Goal: Communication & Community: Answer question/provide support

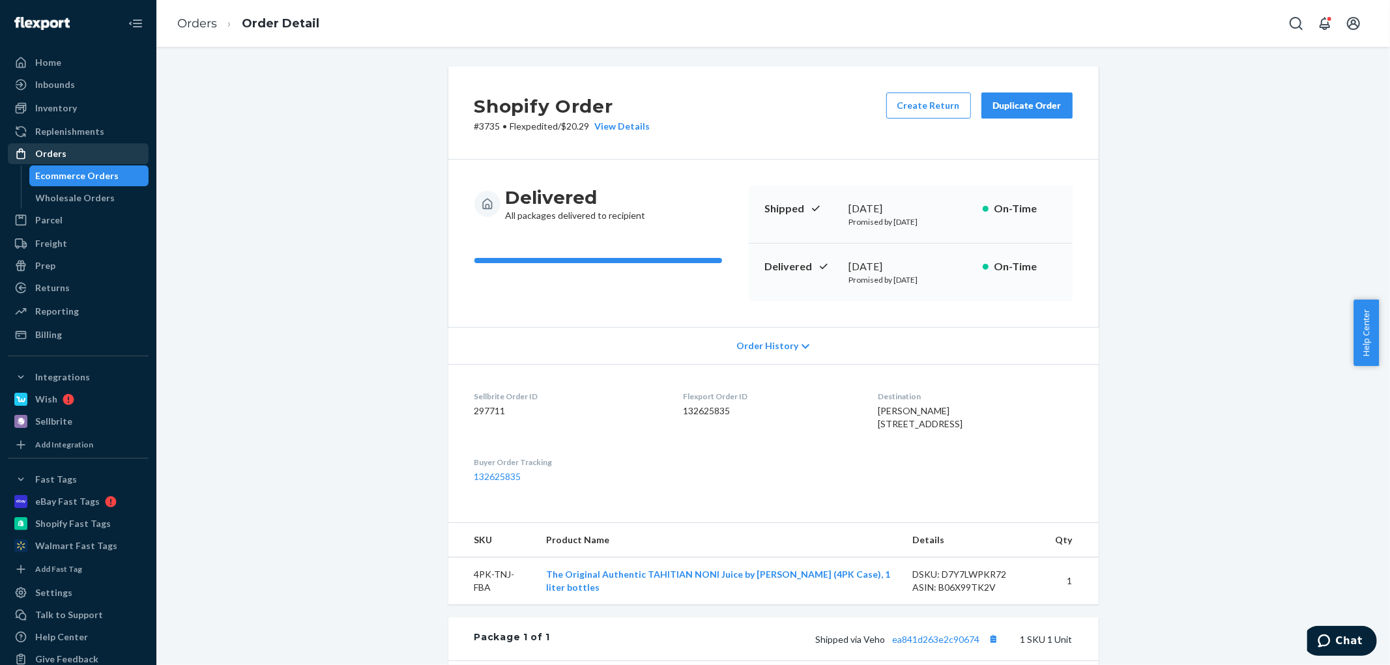
click at [72, 155] on div "Orders" at bounding box center [78, 154] width 138 height 18
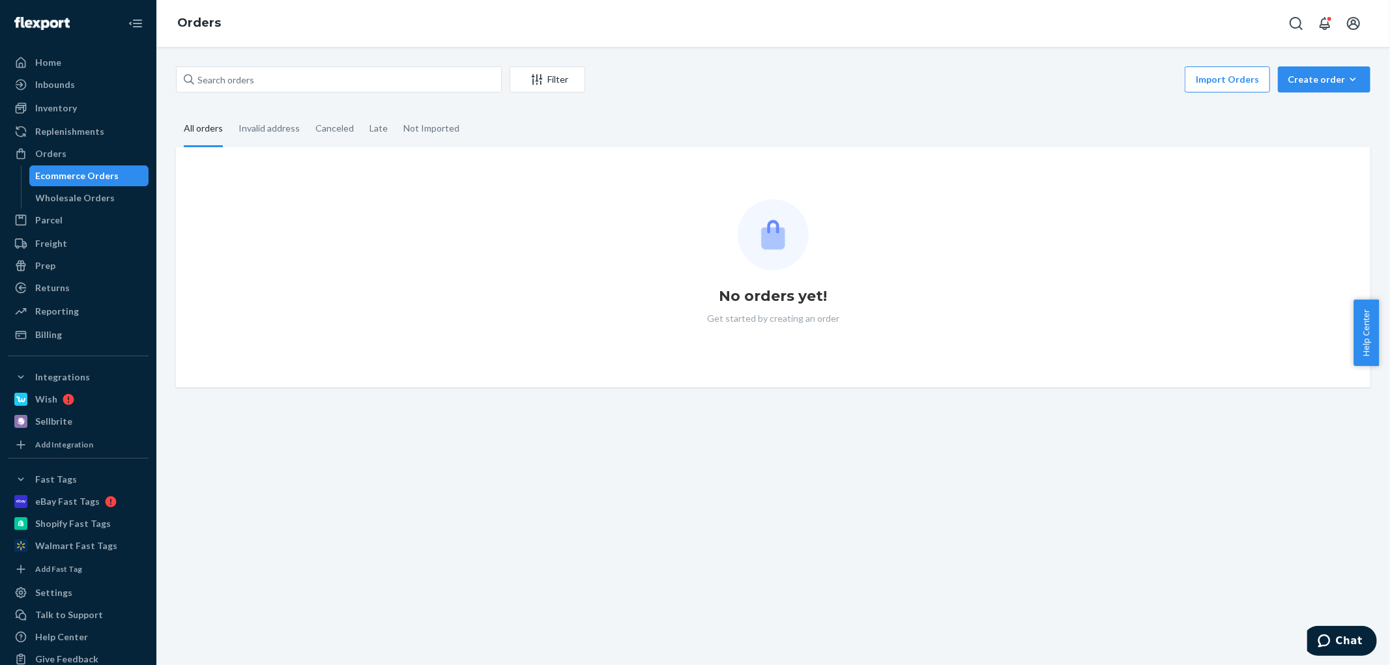
click at [276, 93] on div "Filter Import Orders Create order Ecommerce order Removal order" at bounding box center [773, 80] width 1194 height 29
click at [275, 81] on input "text" at bounding box center [339, 79] width 326 height 26
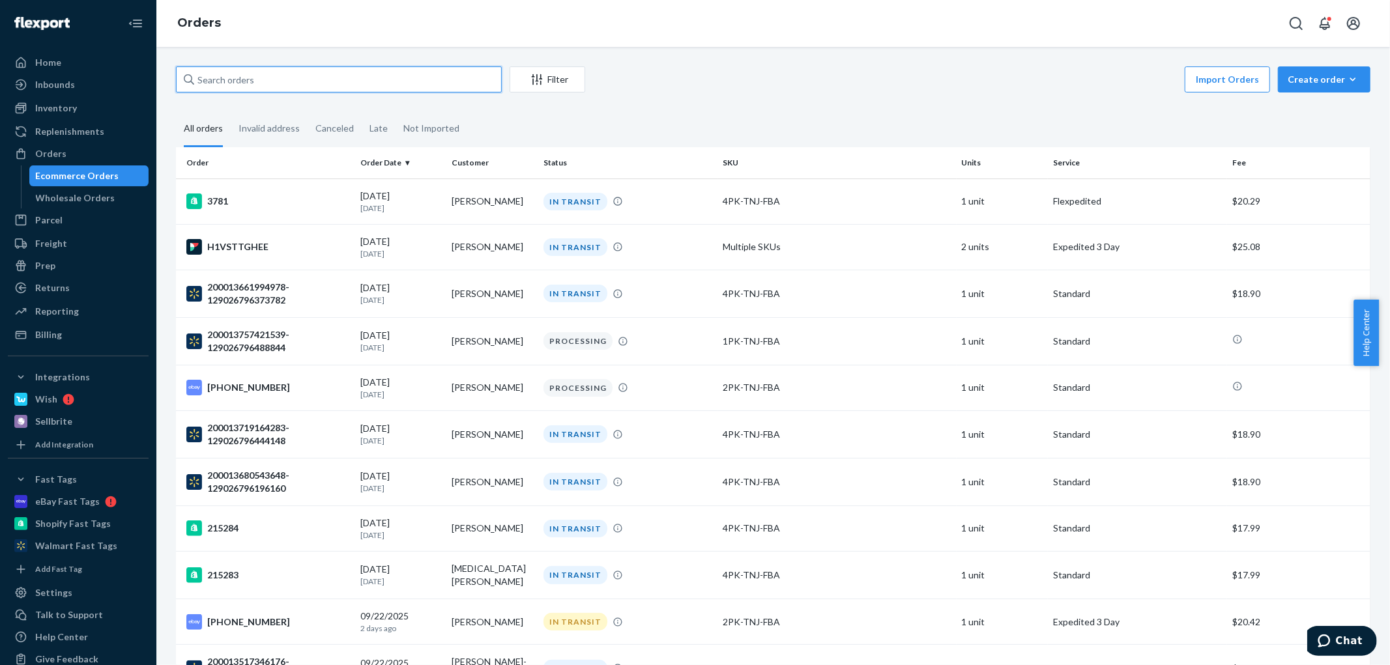
paste input "[PHONE_NUMBER]"
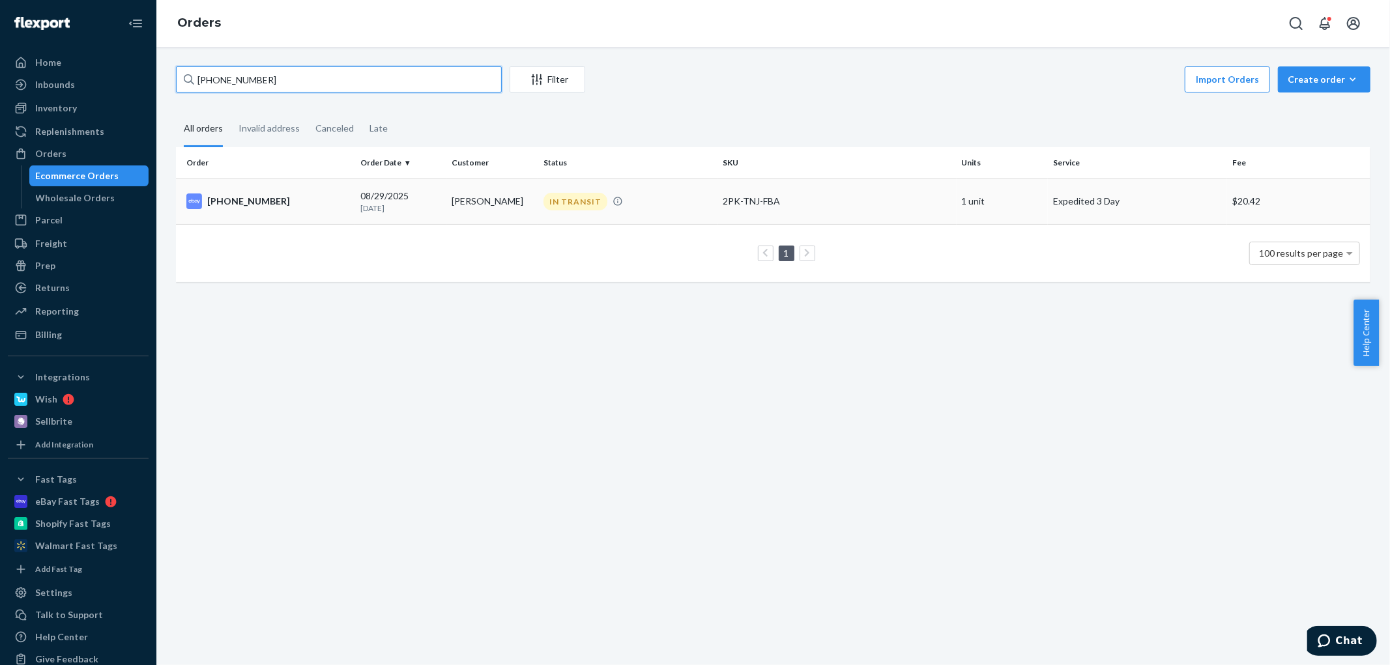
type input "[PHONE_NUMBER]"
click at [356, 200] on td "[DATE] [DATE]" at bounding box center [401, 202] width 92 height 46
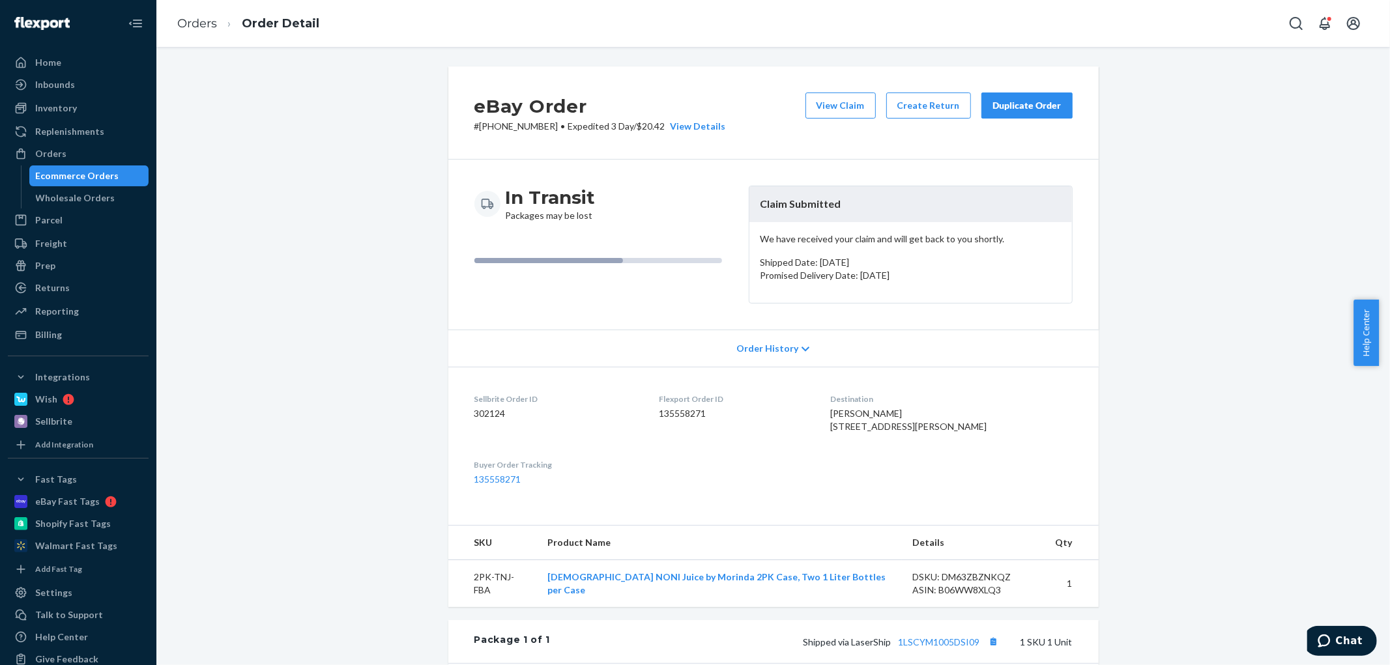
click at [865, 408] on span "[PERSON_NAME] [STREET_ADDRESS][PERSON_NAME]" at bounding box center [908, 420] width 156 height 24
drag, startPoint x: 865, startPoint y: 407, endPoint x: 891, endPoint y: 412, distance: 26.5
click at [891, 412] on span "[PERSON_NAME] [STREET_ADDRESS][PERSON_NAME]" at bounding box center [908, 420] width 156 height 24
copy span "[PERSON_NAME]"
click at [73, 157] on div "Orders" at bounding box center [78, 154] width 138 height 18
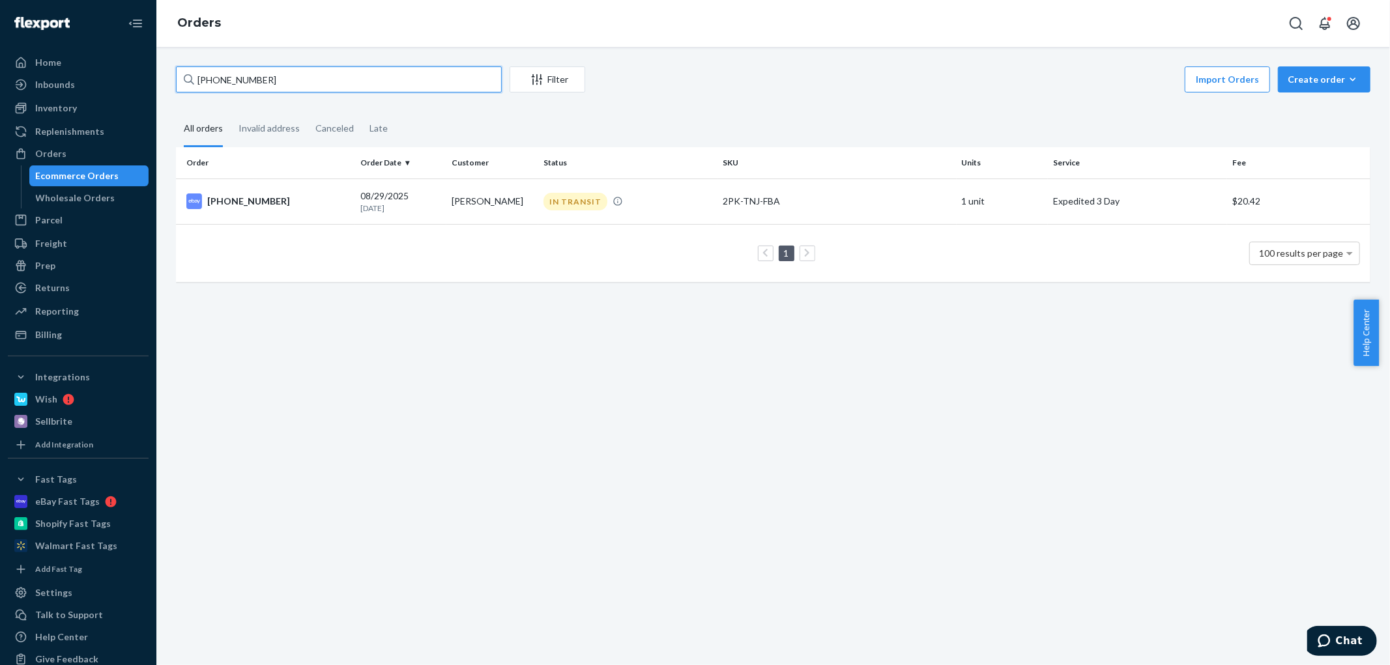
click at [334, 83] on input "[PHONE_NUMBER]" at bounding box center [339, 79] width 326 height 26
paste input "[PERSON_NAME]"
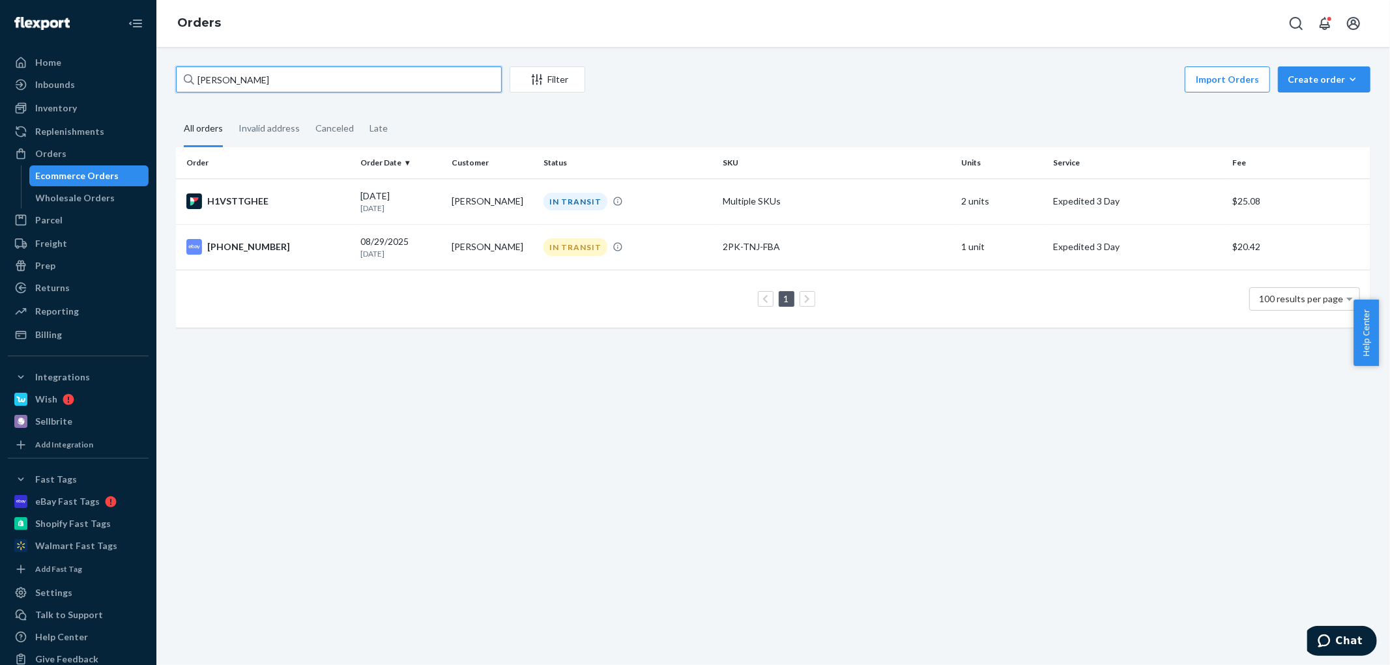
type input "[PERSON_NAME]"
click at [393, 205] on p "[DATE]" at bounding box center [400, 208] width 81 height 11
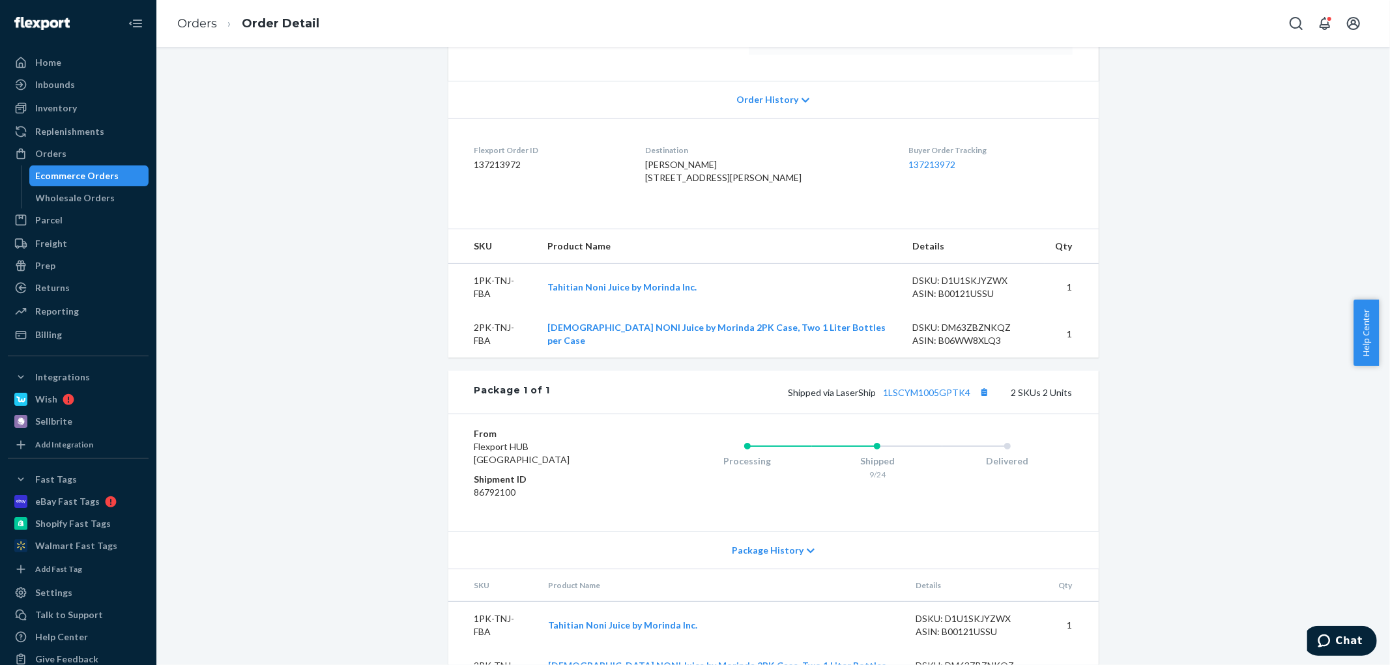
scroll to position [319, 0]
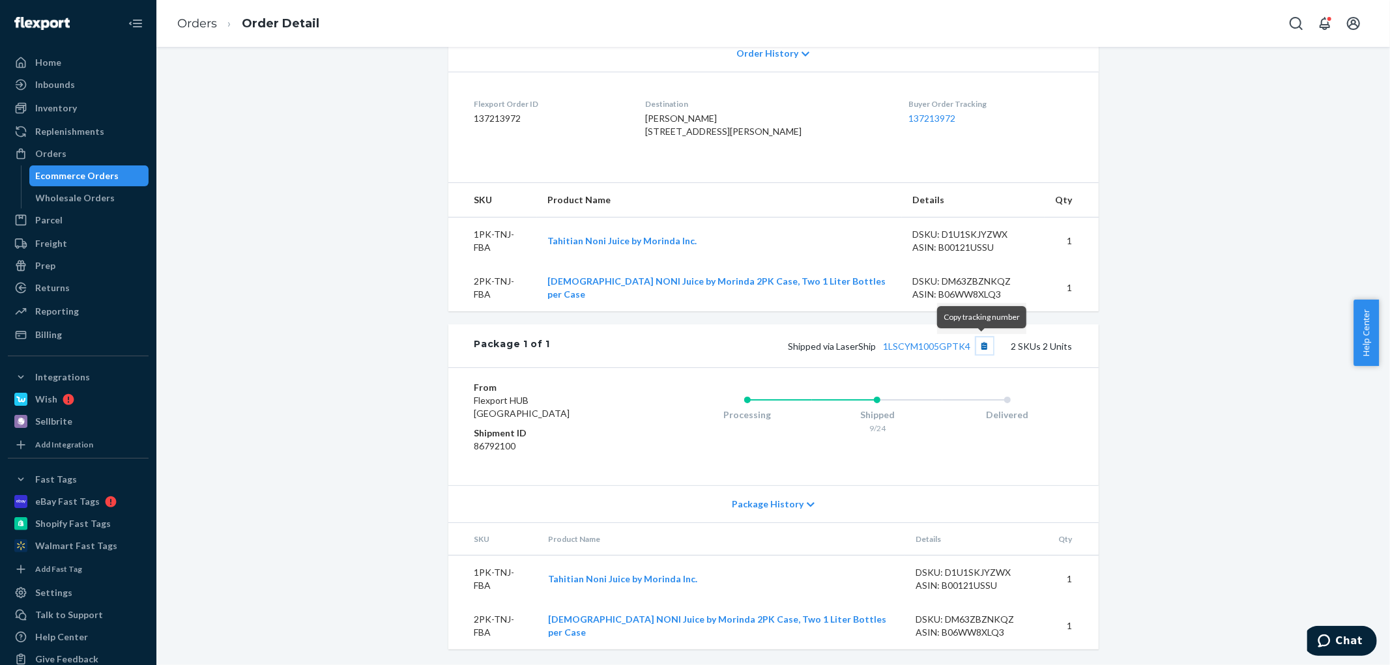
click at [980, 347] on button "Copy tracking number" at bounding box center [984, 345] width 17 height 17
click at [53, 158] on div "Orders" at bounding box center [50, 153] width 31 height 13
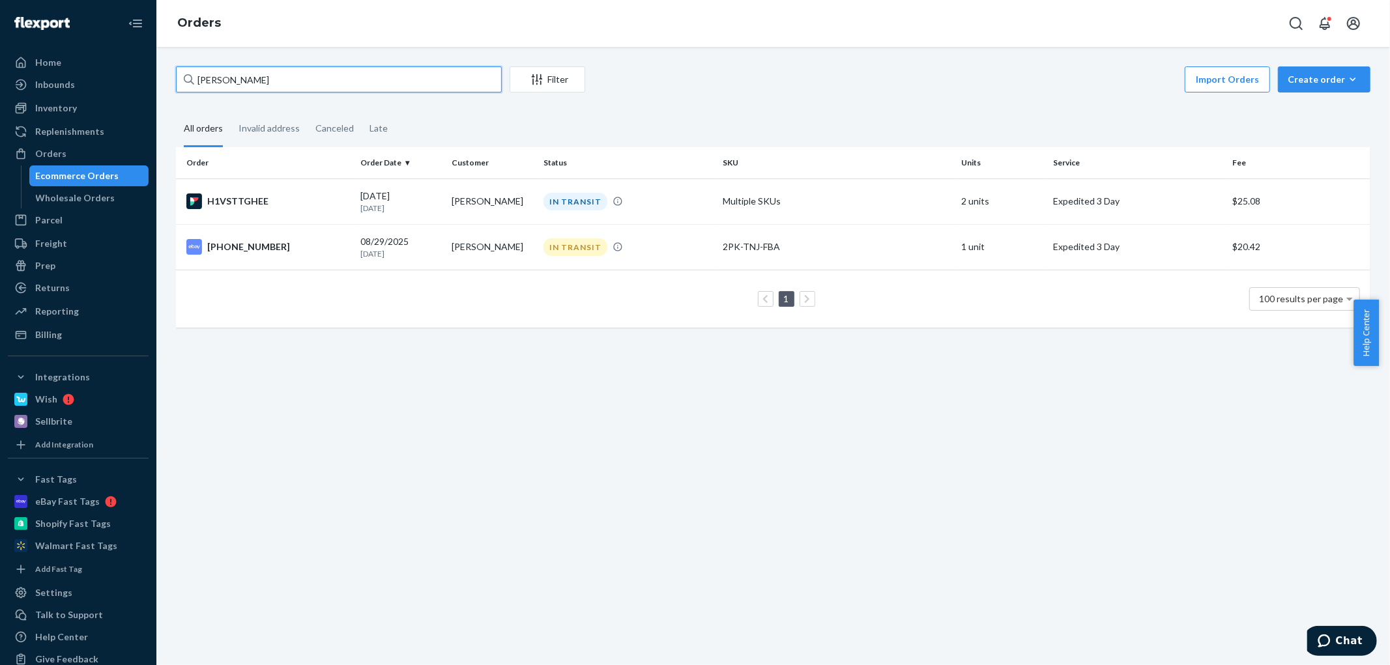
drag, startPoint x: 259, startPoint y: 83, endPoint x: 170, endPoint y: 76, distance: 89.5
click at [170, 76] on div "[PERSON_NAME] Filter Import Orders Create order Ecommerce order Removal order A…" at bounding box center [773, 203] width 1214 height 274
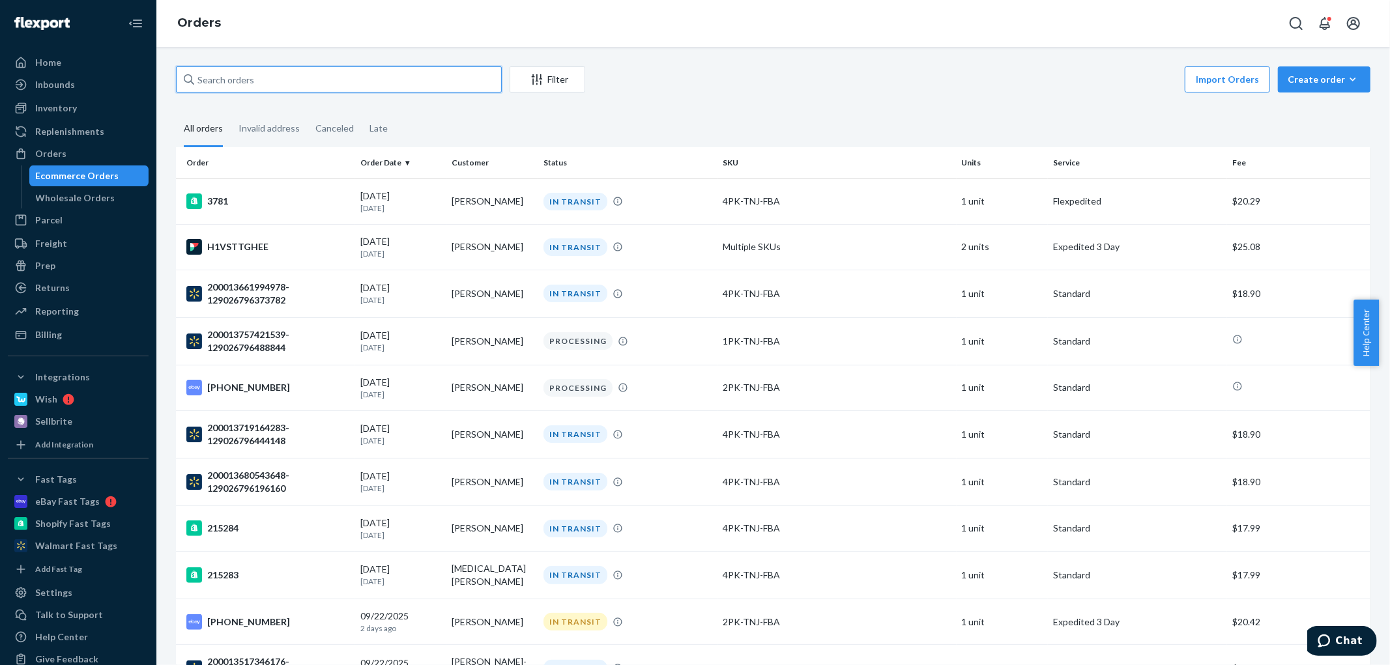
click at [241, 86] on input "text" at bounding box center [339, 79] width 326 height 26
paste input "200013757421539"
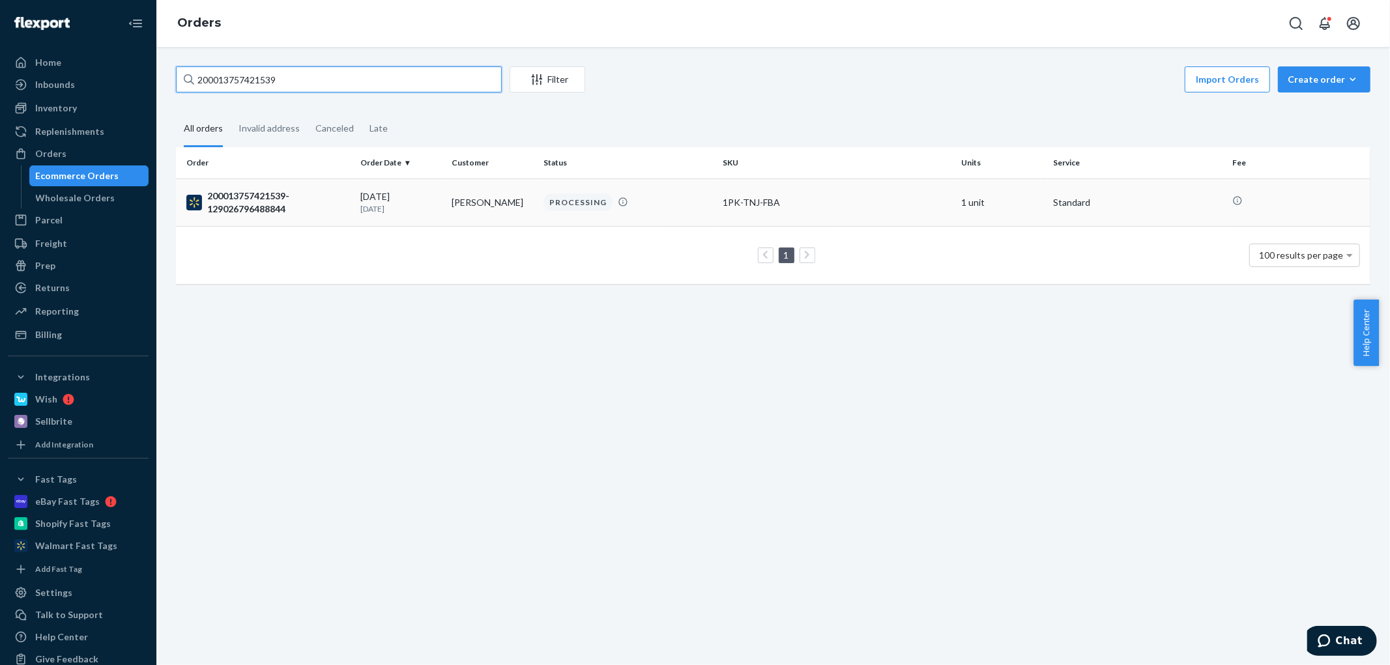
type input "200013757421539"
click at [363, 197] on div "[DATE] [DATE]" at bounding box center [400, 202] width 81 height 24
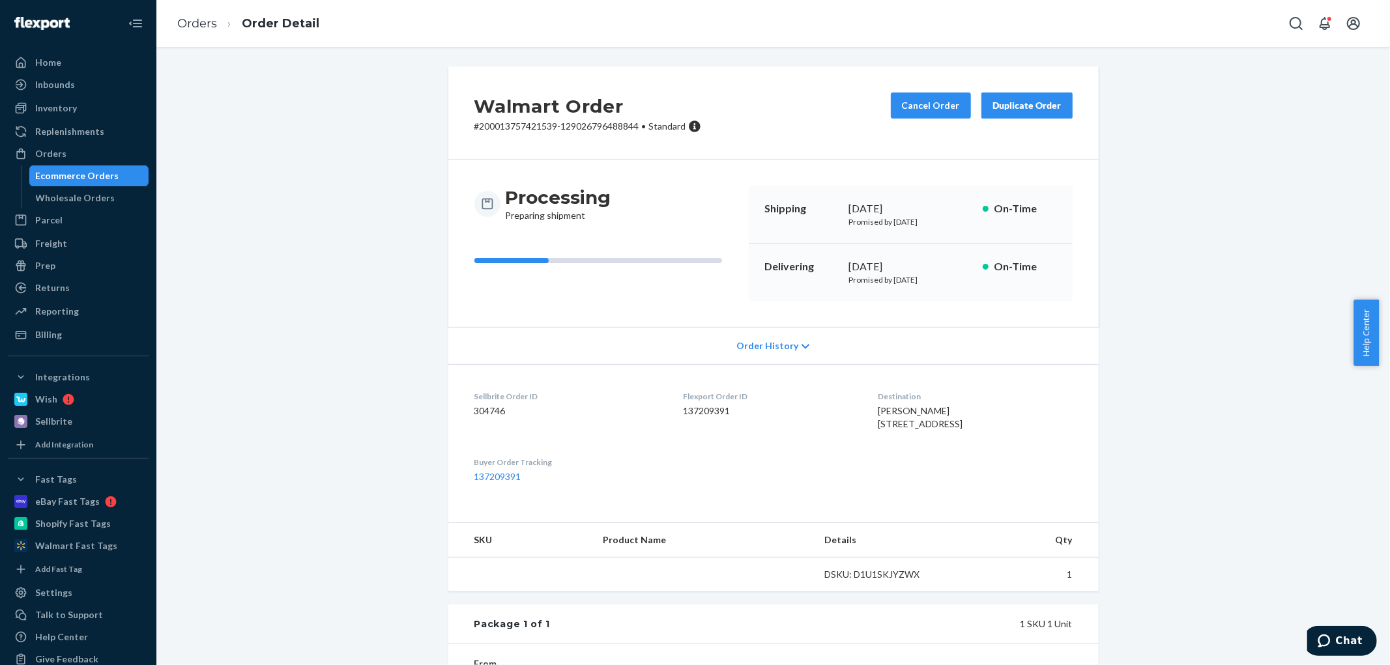
click at [758, 343] on span "Order History" at bounding box center [767, 345] width 62 height 13
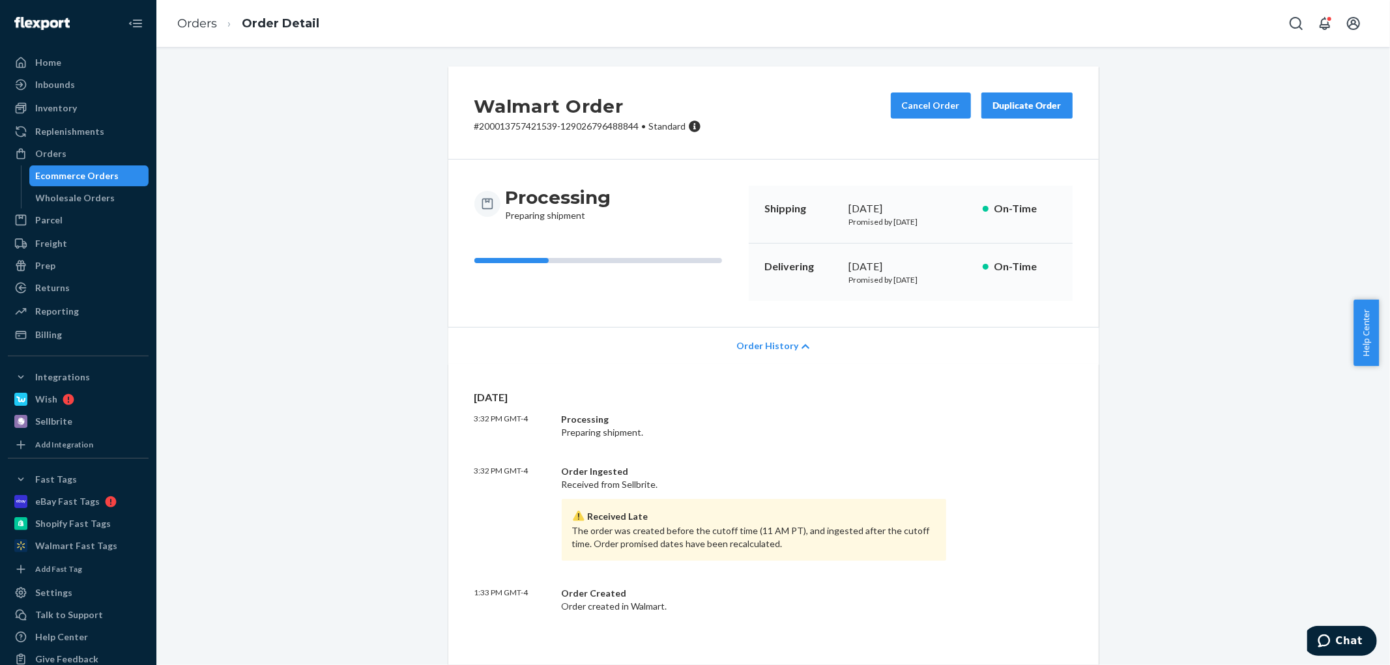
click at [772, 342] on span "Order History" at bounding box center [767, 345] width 62 height 13
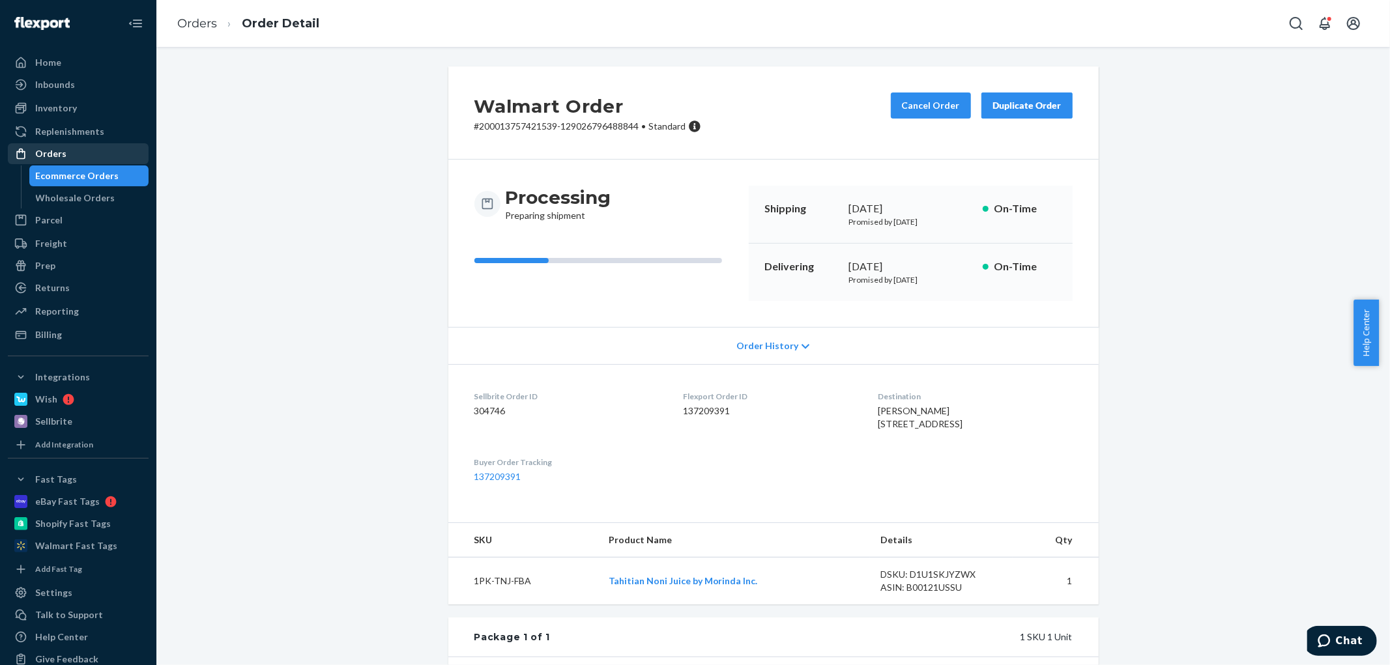
click at [61, 155] on div "Orders" at bounding box center [50, 153] width 31 height 13
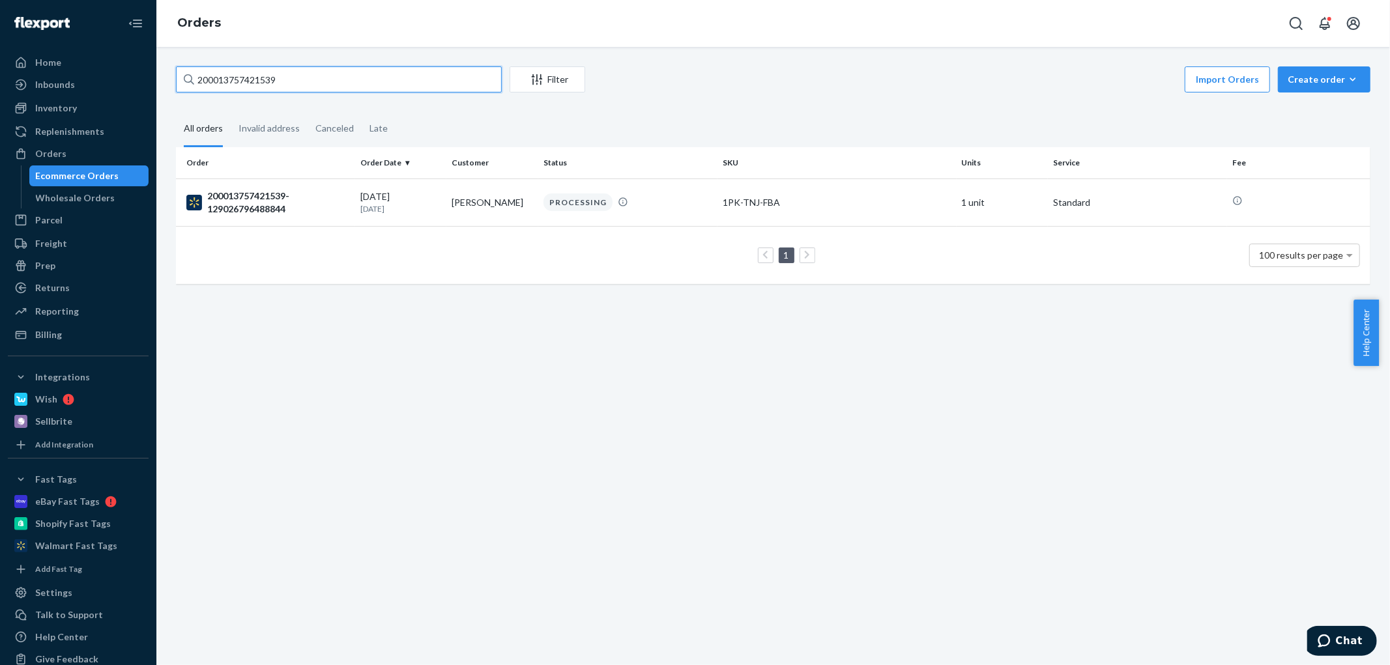
click at [298, 81] on input "200013757421539" at bounding box center [339, 79] width 326 height 26
paste input "[PHONE_NUMBER]"
type input "[PHONE_NUMBER]"
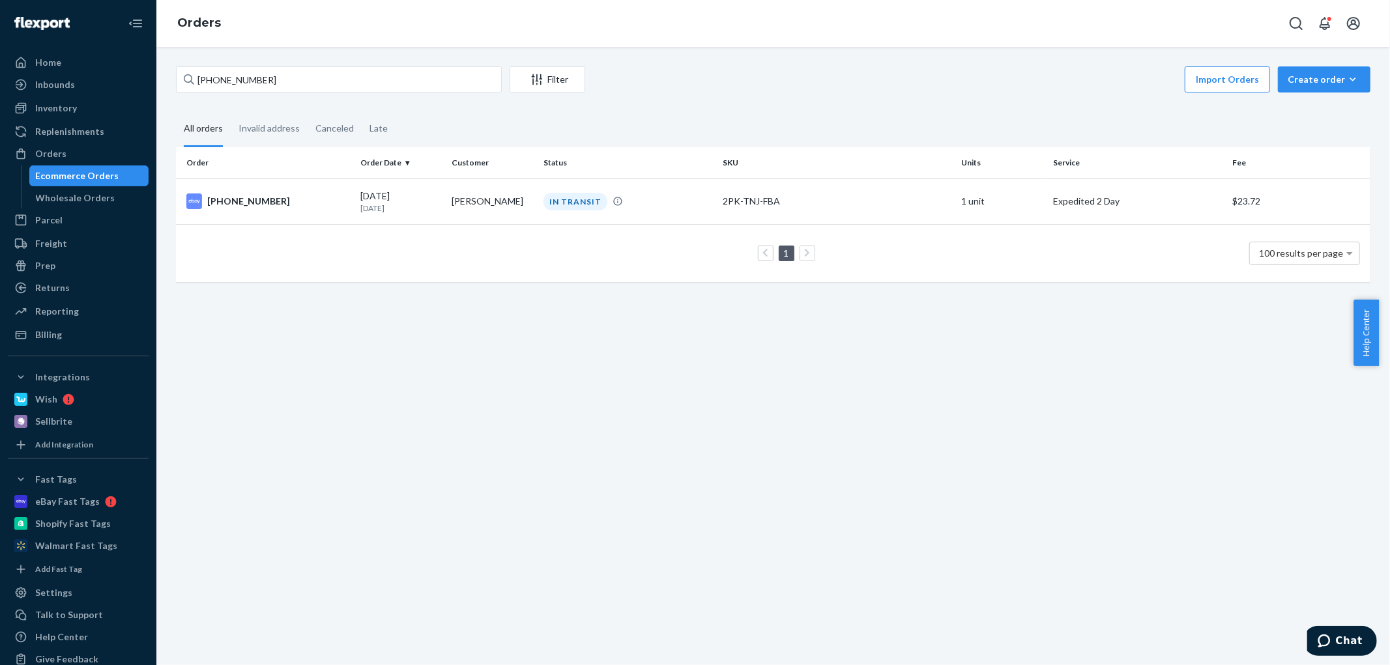
click at [348, 210] on td "[PHONE_NUMBER]" at bounding box center [265, 202] width 179 height 46
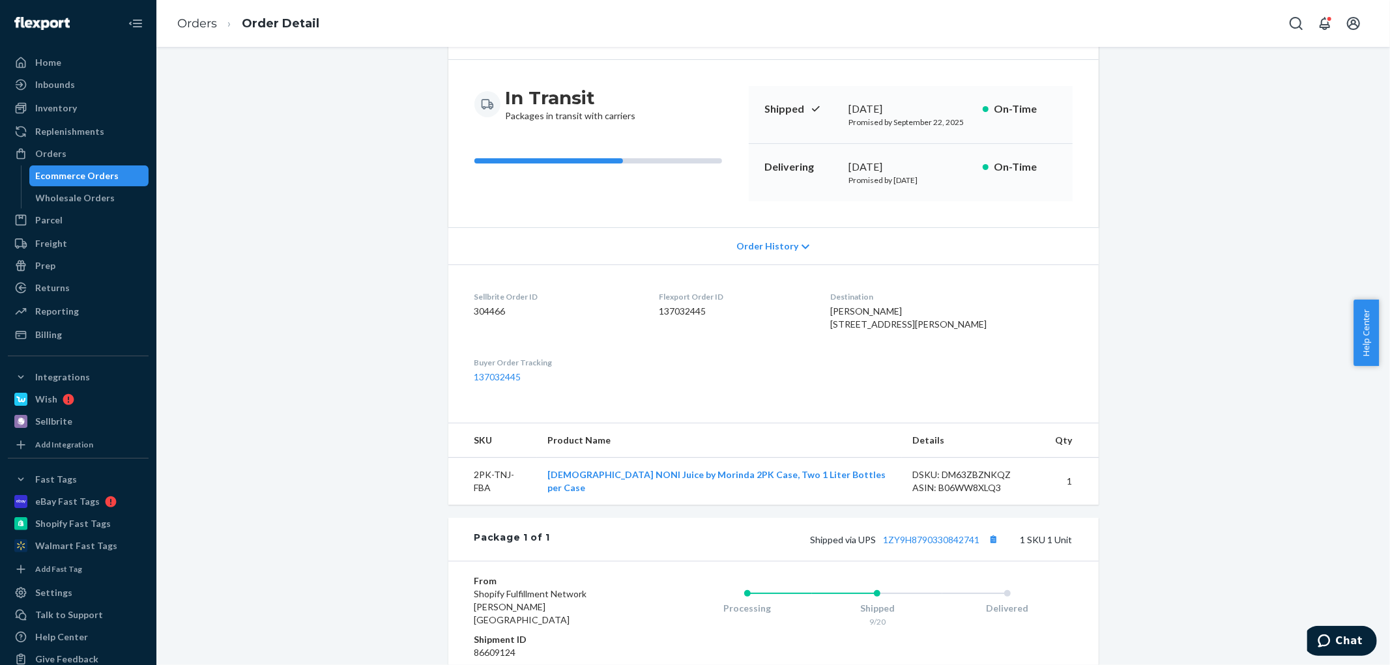
scroll to position [145, 0]
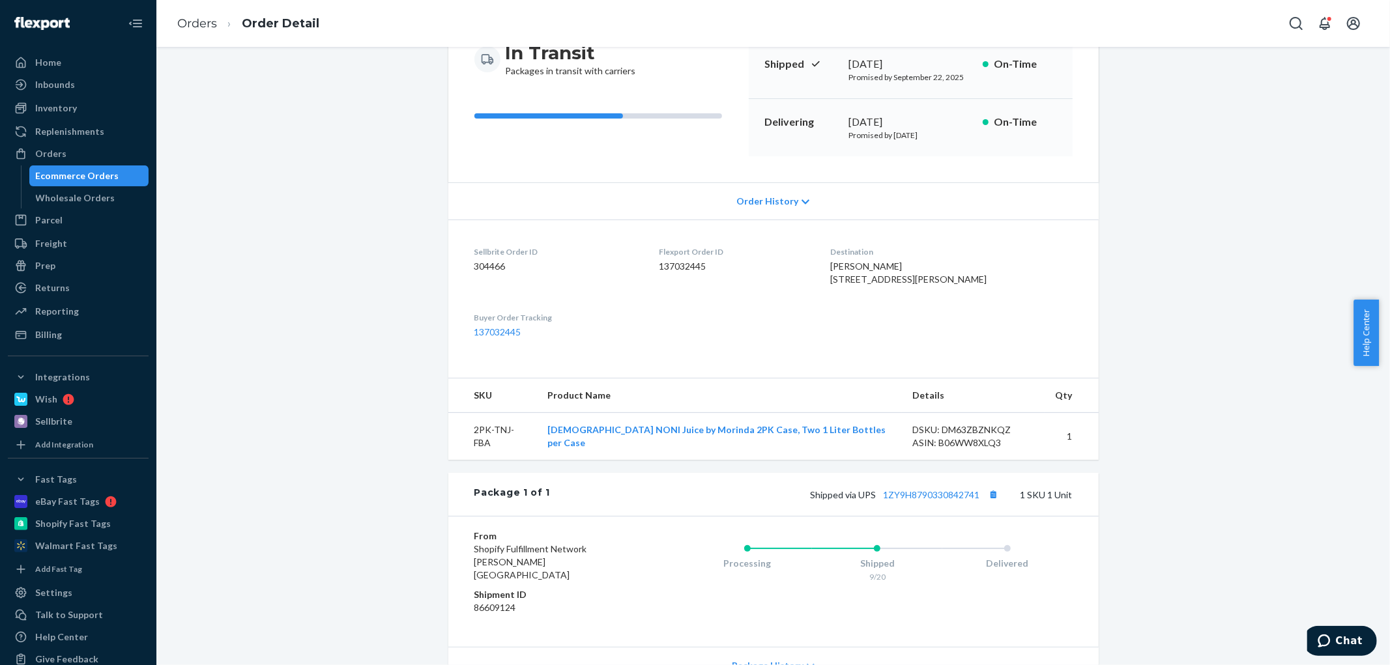
click at [691, 255] on dt "Flexport Order ID" at bounding box center [734, 251] width 150 height 11
drag, startPoint x: 691, startPoint y: 255, endPoint x: 701, endPoint y: 259, distance: 10.8
click at [701, 259] on div "Flexport Order ID 137032445" at bounding box center [734, 268] width 150 height 45
copy div "Flexport Order ID 137032445"
click at [1324, 648] on button "Chat" at bounding box center [1339, 640] width 74 height 30
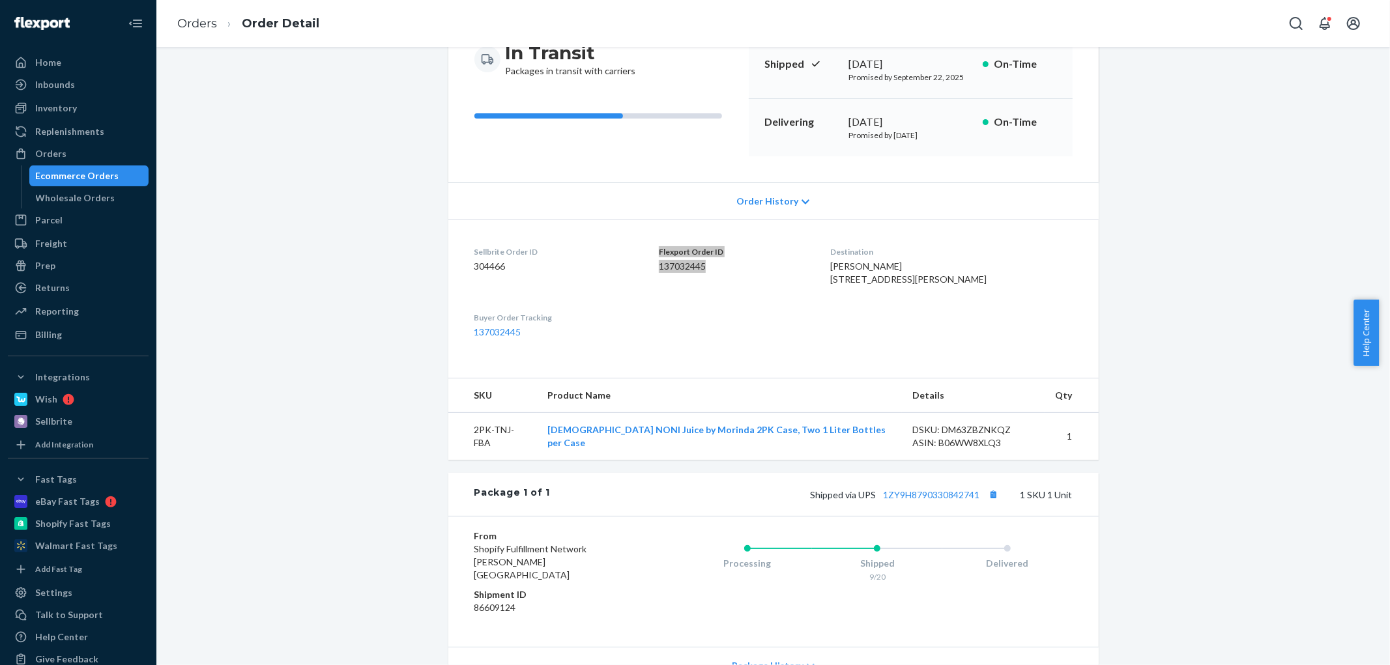
scroll to position [0, 0]
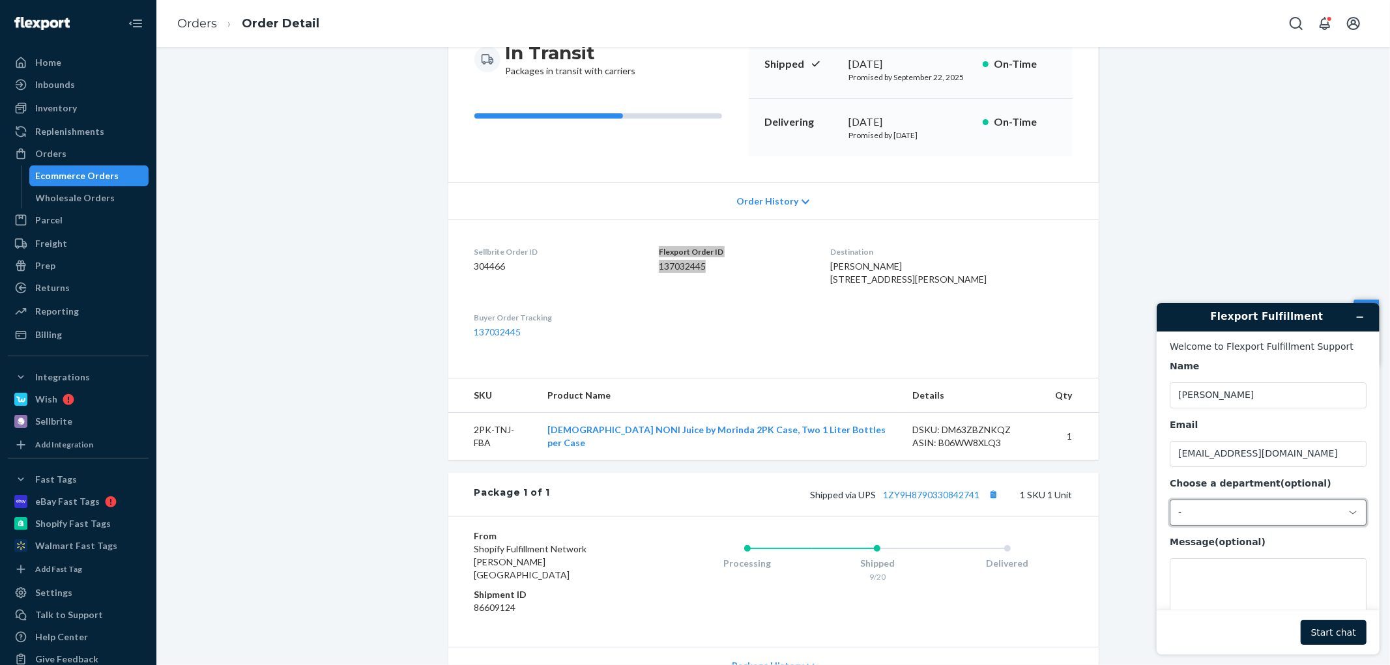
click at [1211, 512] on div "-" at bounding box center [1259, 512] width 164 height 12
click at [1224, 566] on li "Messaging (Chat Team)" at bounding box center [1265, 568] width 192 height 23
click at [1218, 565] on textarea "Message (optional)" at bounding box center [1267, 594] width 197 height 73
paste textarea "Flexport Order ID 137032445"
click at [1276, 560] on textarea "Flexport Order ID 137032445" at bounding box center [1267, 594] width 197 height 73
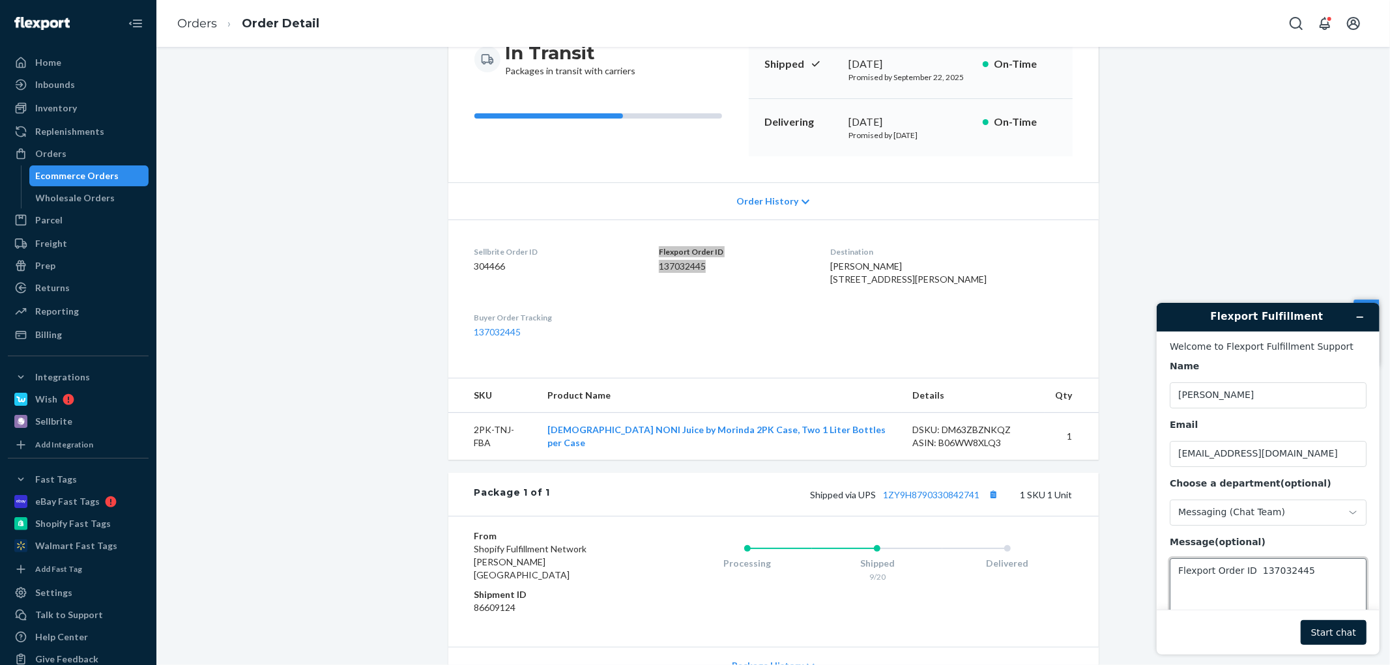
click at [1309, 570] on textarea "Flexport Order ID 137032445" at bounding box center [1267, 594] width 197 height 73
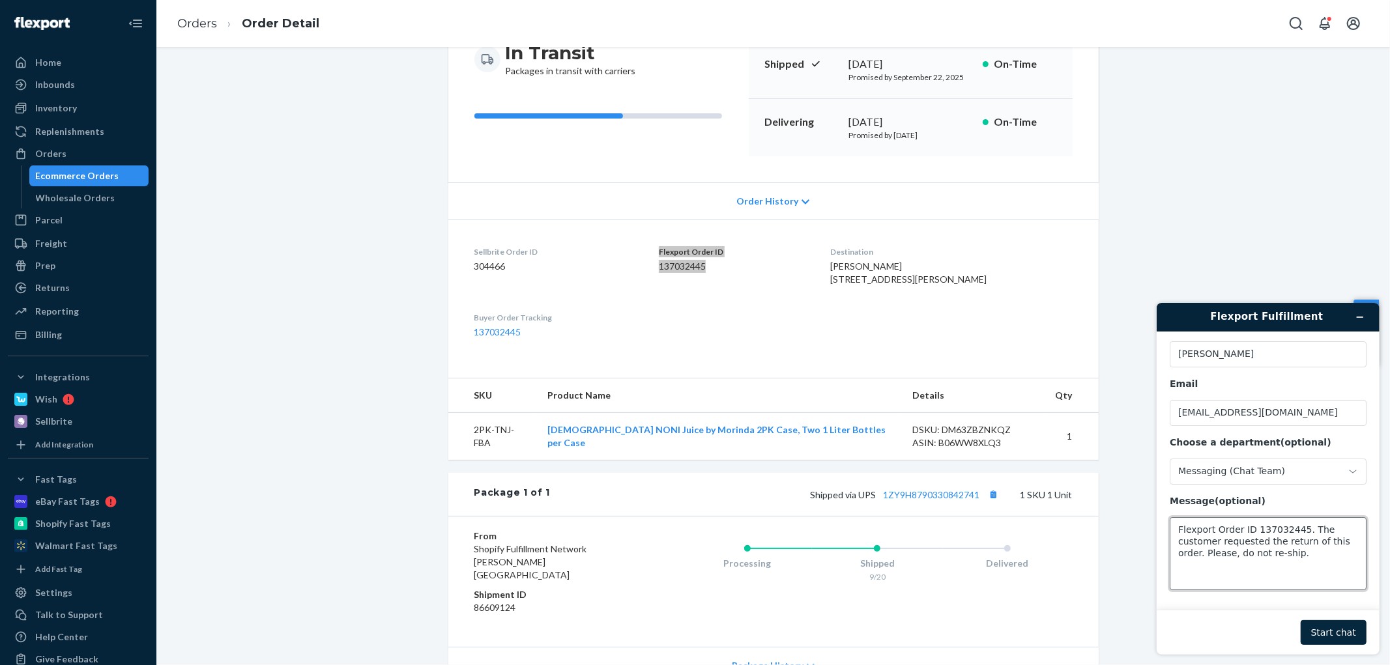
type textarea "Flexport Order ID 137032445. The customer requested the return of this order. P…"
click at [1341, 635] on button "Start chat" at bounding box center [1333, 632] width 66 height 25
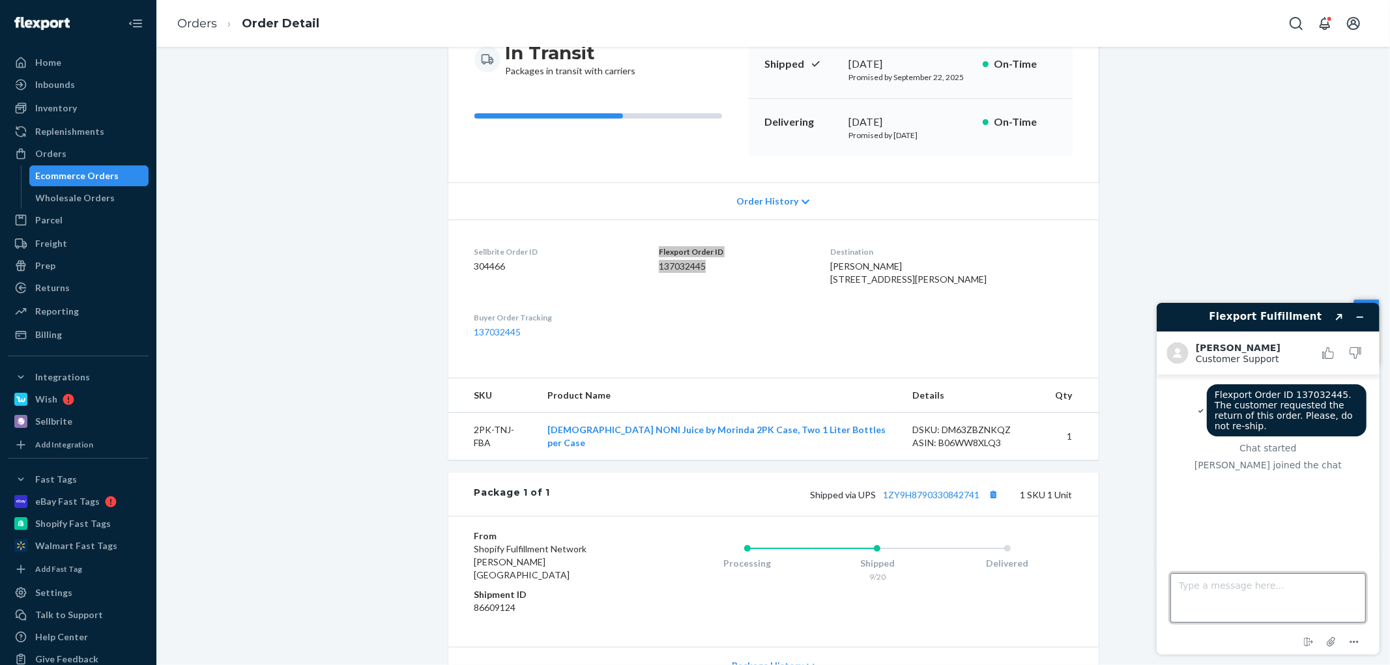
click at [1261, 586] on textarea "Type a message here..." at bounding box center [1266, 598] width 195 height 50
type textarea "T"
click at [1217, 592] on textarea "Type a message here..." at bounding box center [1266, 598] width 195 height 50
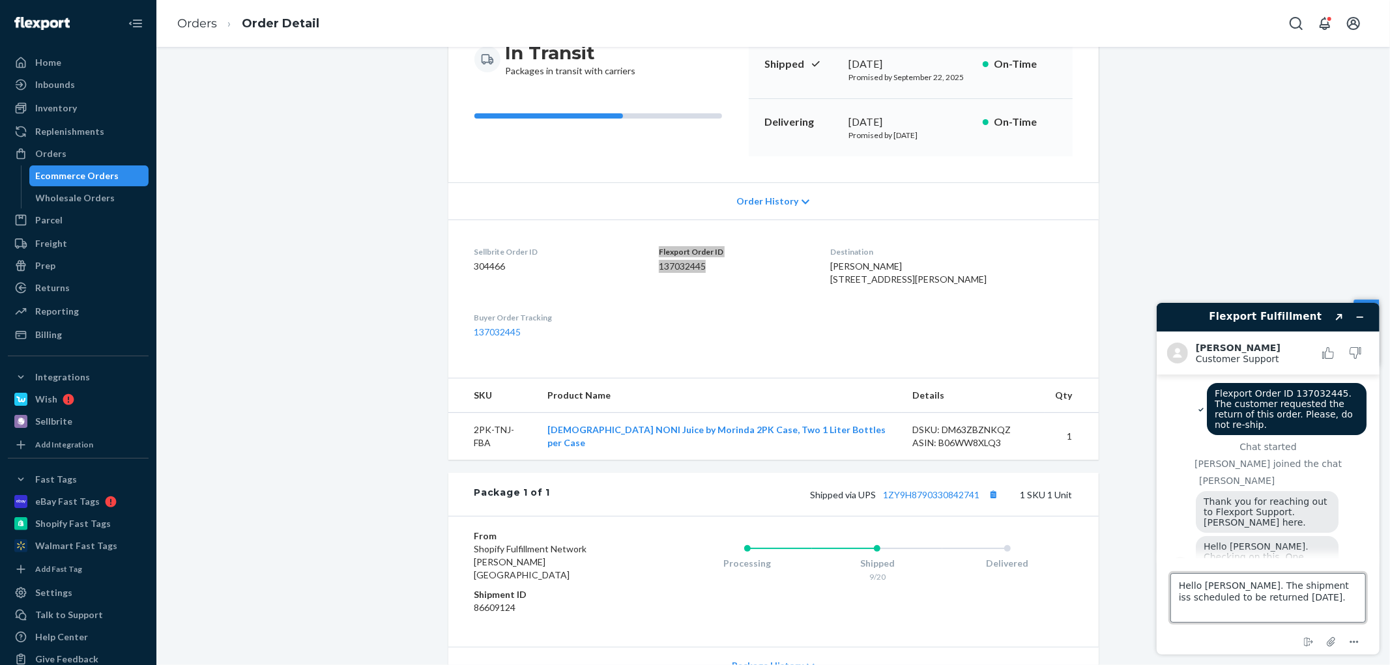
type textarea "Hello [PERSON_NAME]. The shipment is scheduled to be returned [DATE]."
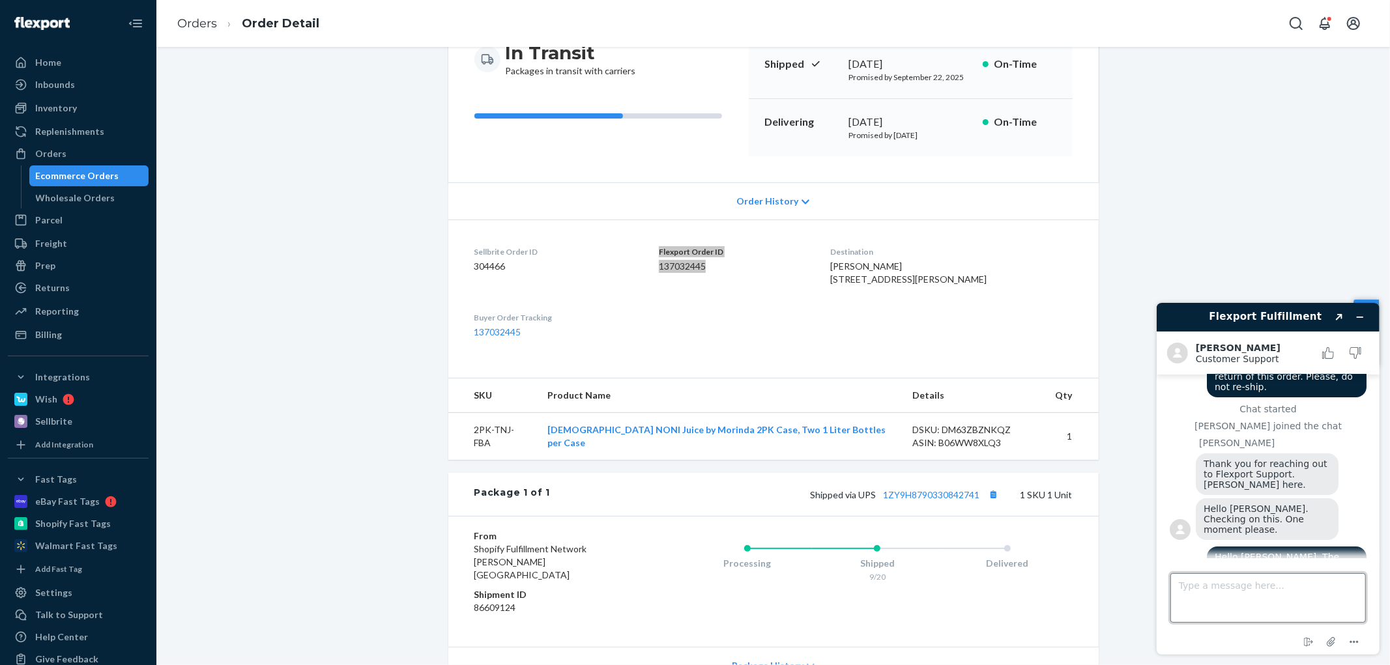
scroll to position [109, 0]
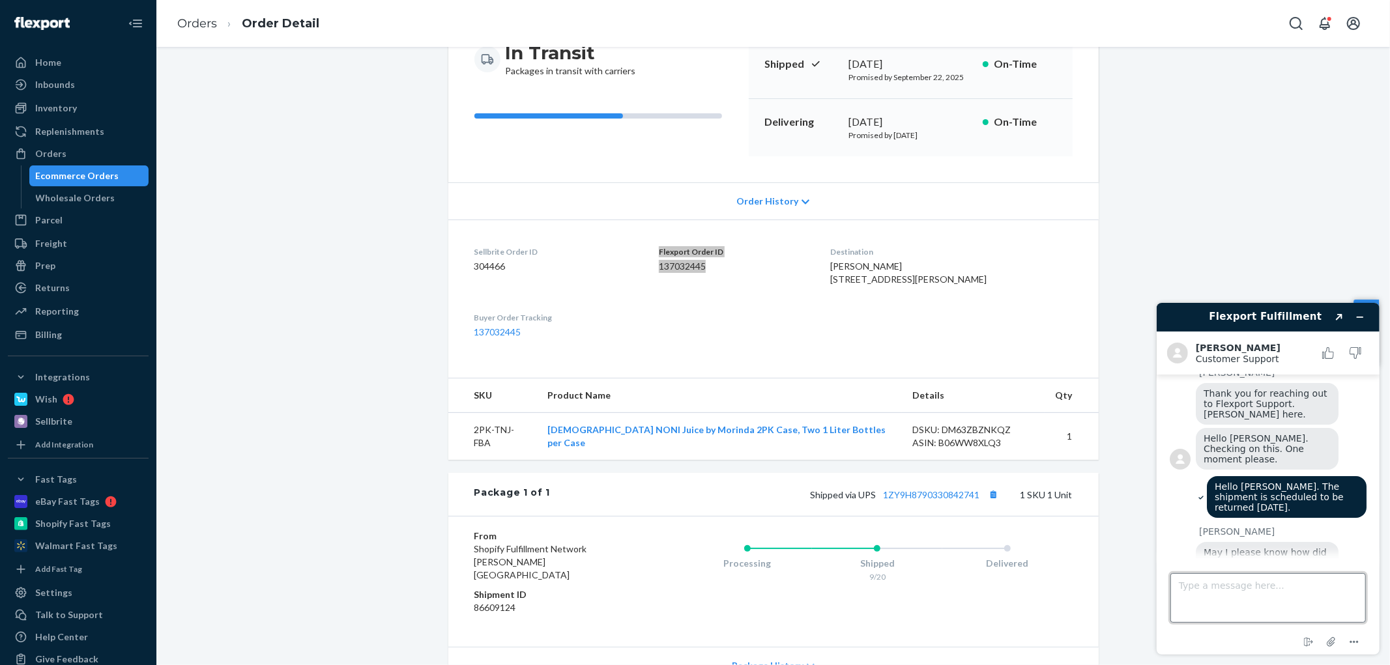
click at [1208, 582] on textarea "Type a message here..." at bounding box center [1266, 598] width 195 height 50
type textarea "It appears she contacted the shipping company (UPS)."
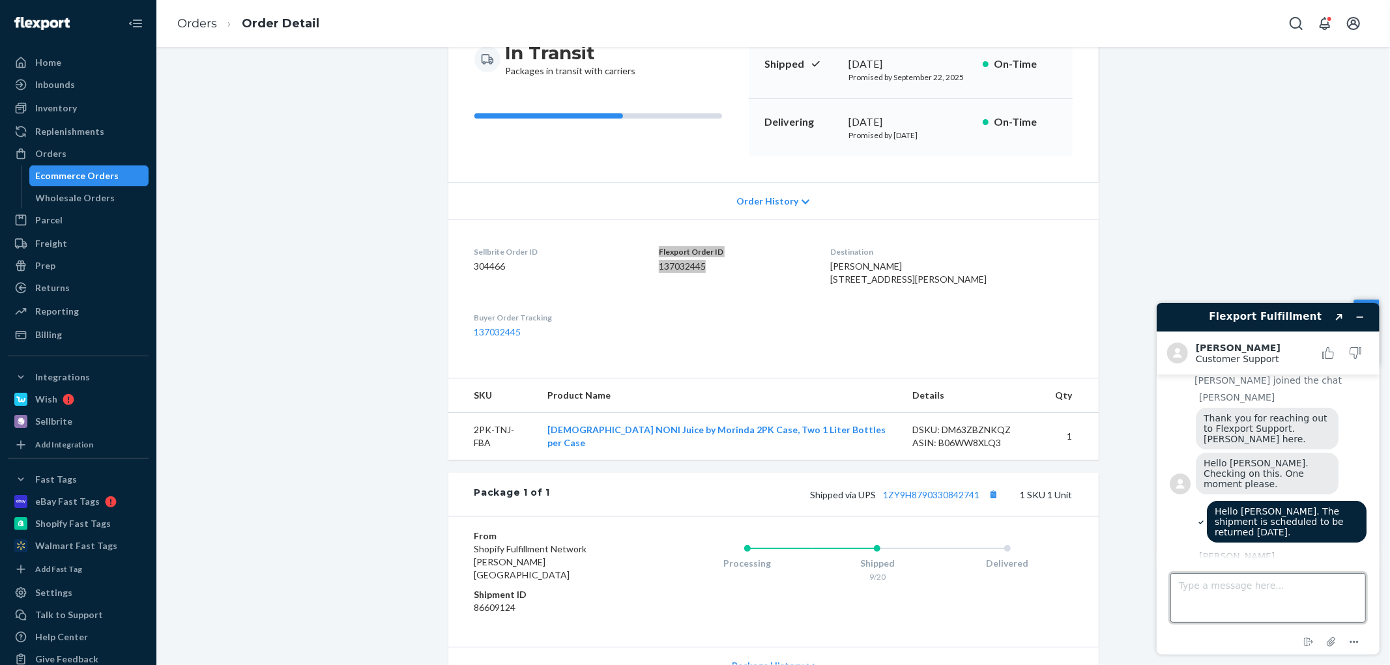
scroll to position [145, 0]
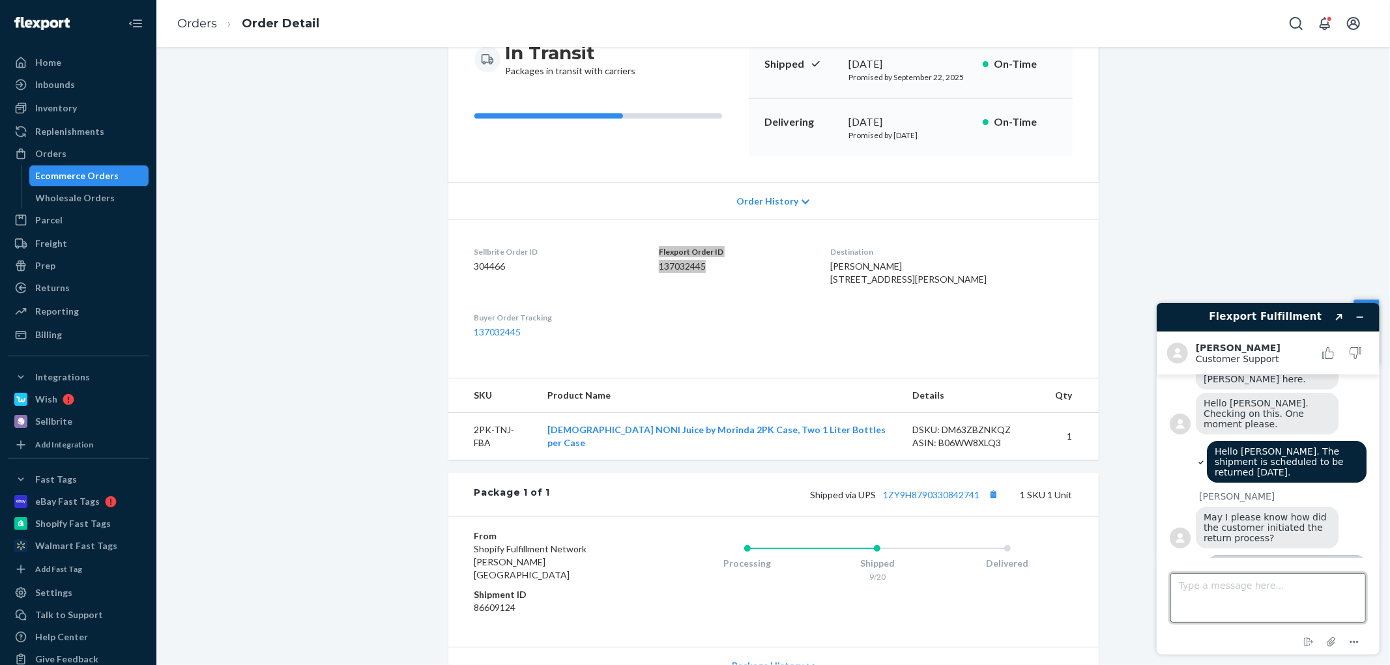
click at [1208, 590] on textarea "Type a message here..." at bounding box center [1266, 598] width 195 height 50
click at [1228, 592] on textarea "She let us know so we may refund her, but we have to wwait until the shipment i…" at bounding box center [1266, 598] width 195 height 50
type textarea "She let us know so we may refund her, but we have to wait until the shipment is…"
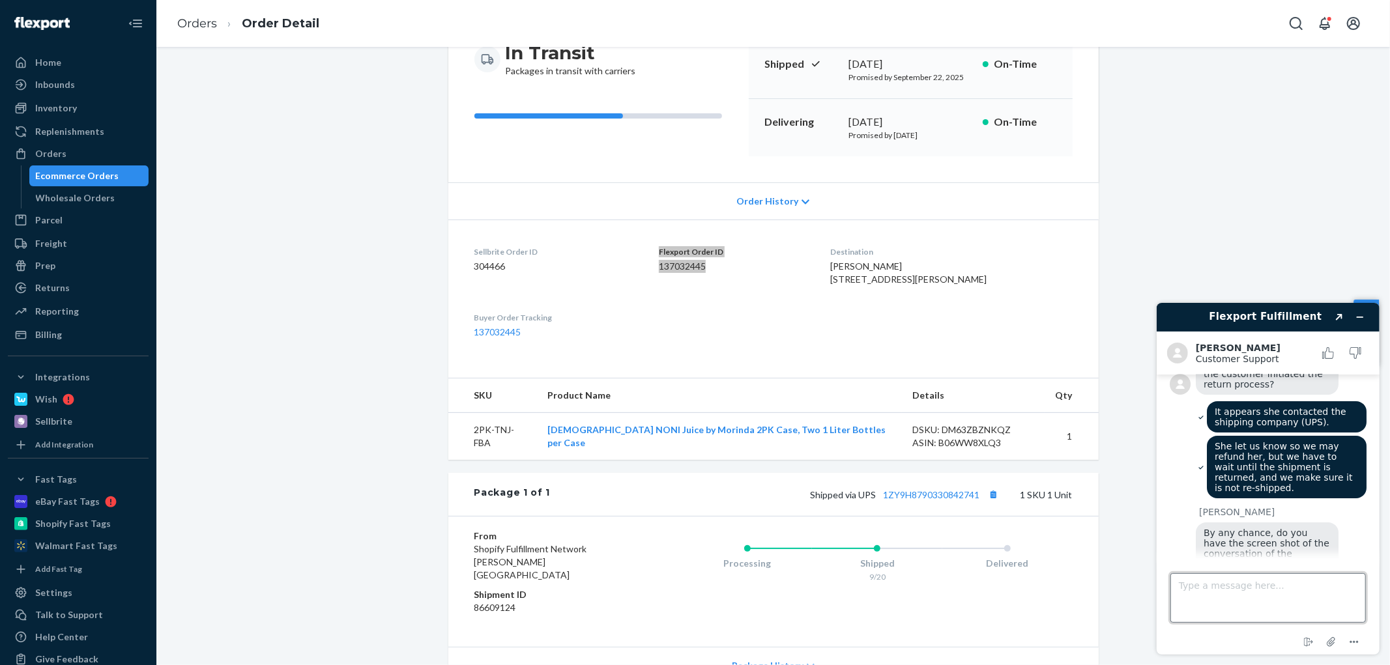
scroll to position [302, 0]
click at [1206, 591] on textarea "Type a message here..." at bounding box center [1266, 598] width 195 height 50
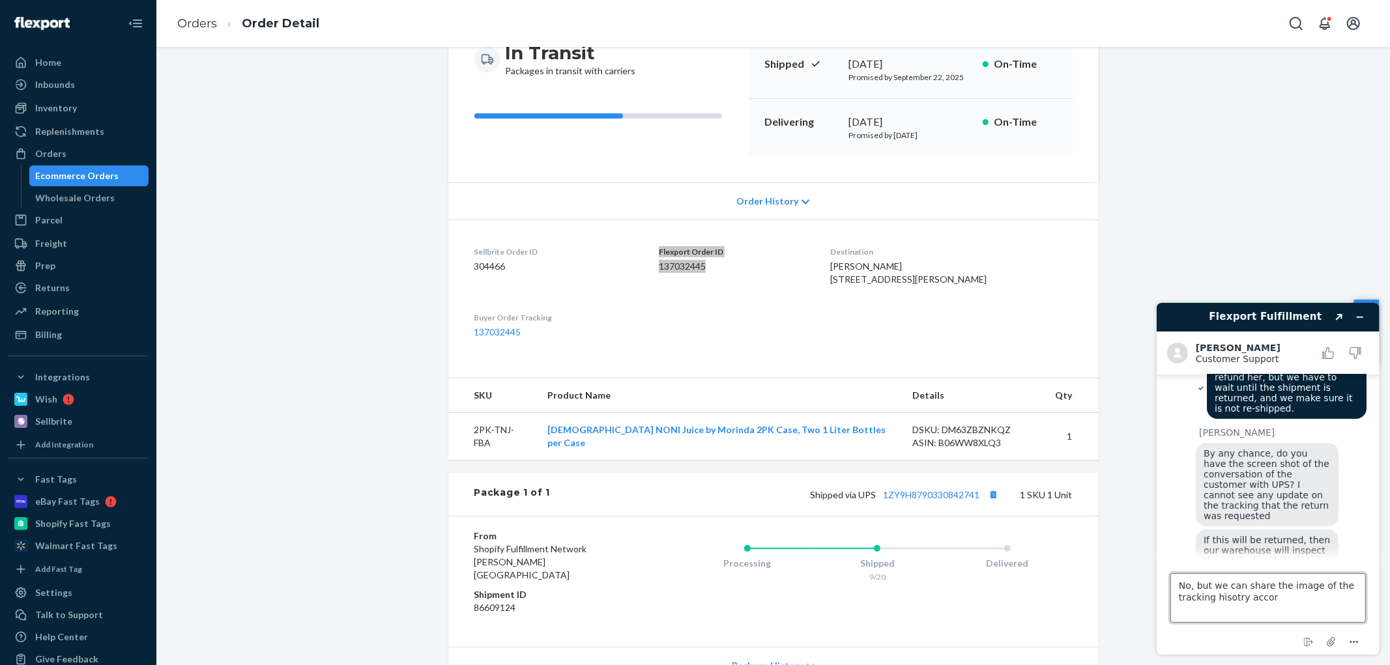
scroll to position [375, 0]
type textarea "No, but we can share the image of the tracking hisotry according to UPS"
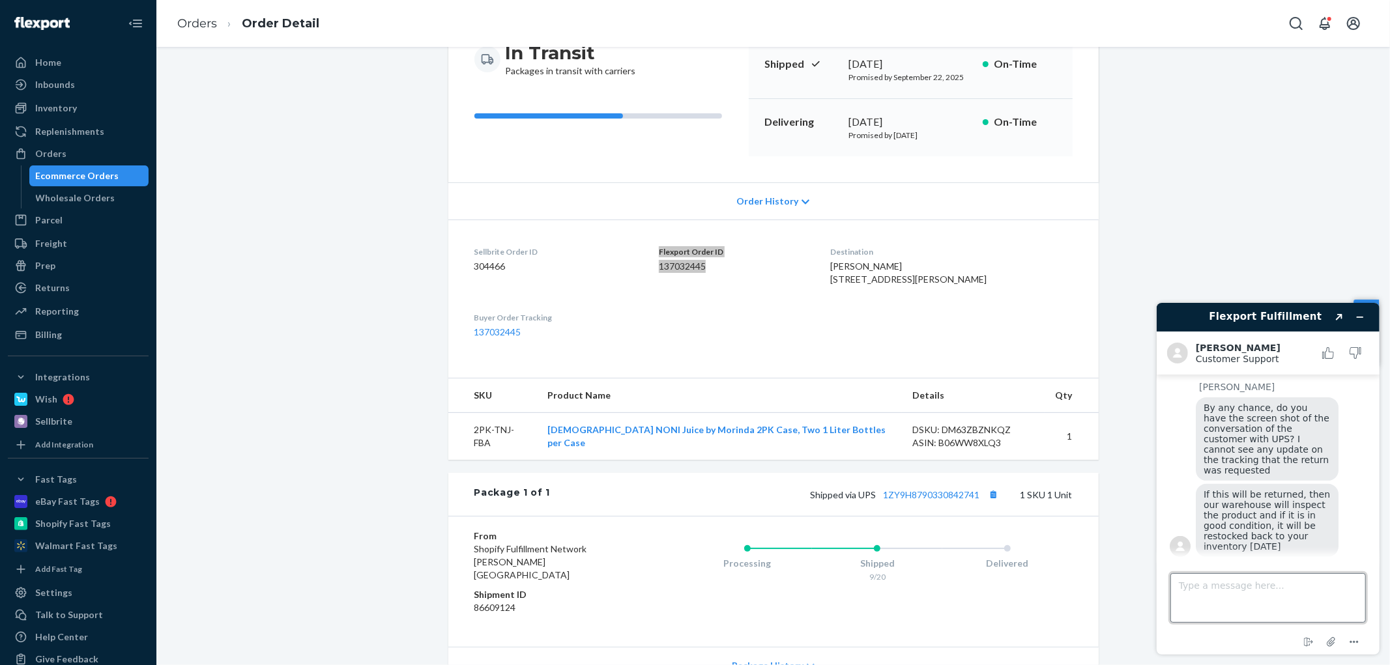
click at [1195, 588] on textarea "Type a message here..." at bounding box center [1266, 598] width 195 height 50
click at [1203, 580] on textarea "Type a message here..." at bounding box center [1266, 598] width 195 height 50
click at [1197, 584] on textarea "Type a message here..." at bounding box center [1266, 598] width 195 height 50
click at [1332, 640] on icon "Attach file" at bounding box center [1331, 641] width 24 height 24
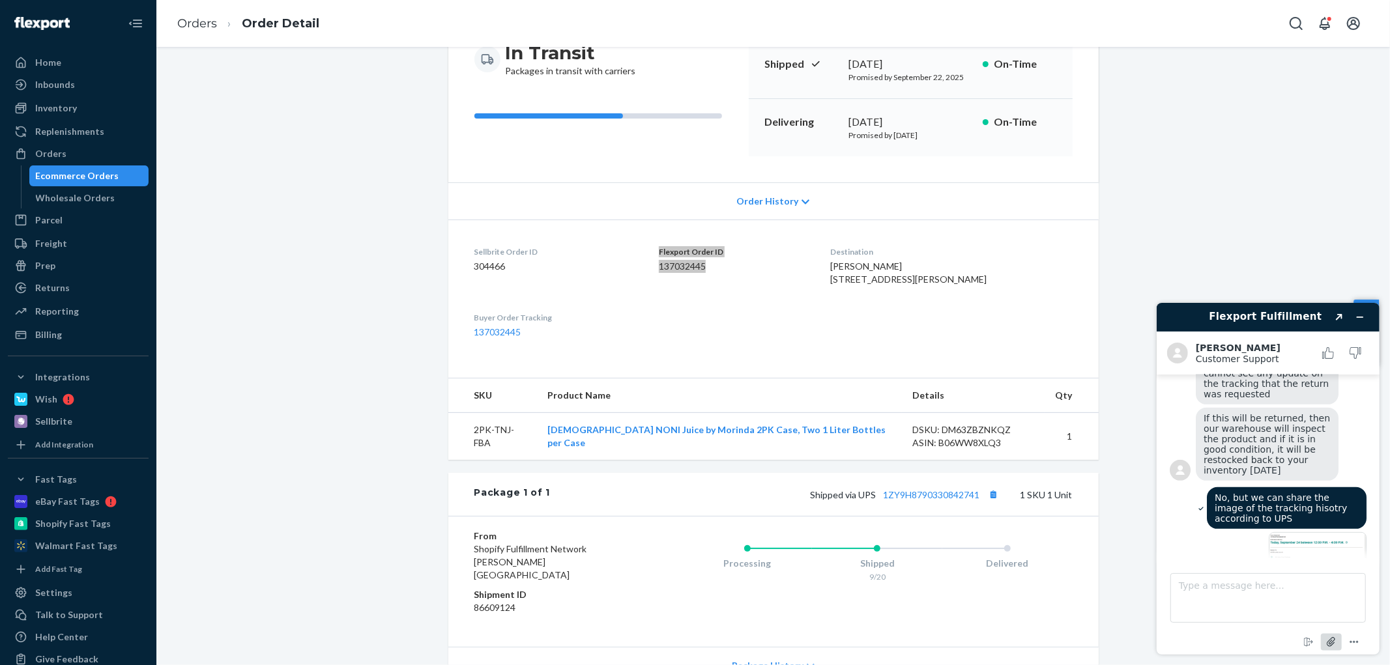
scroll to position [427, 0]
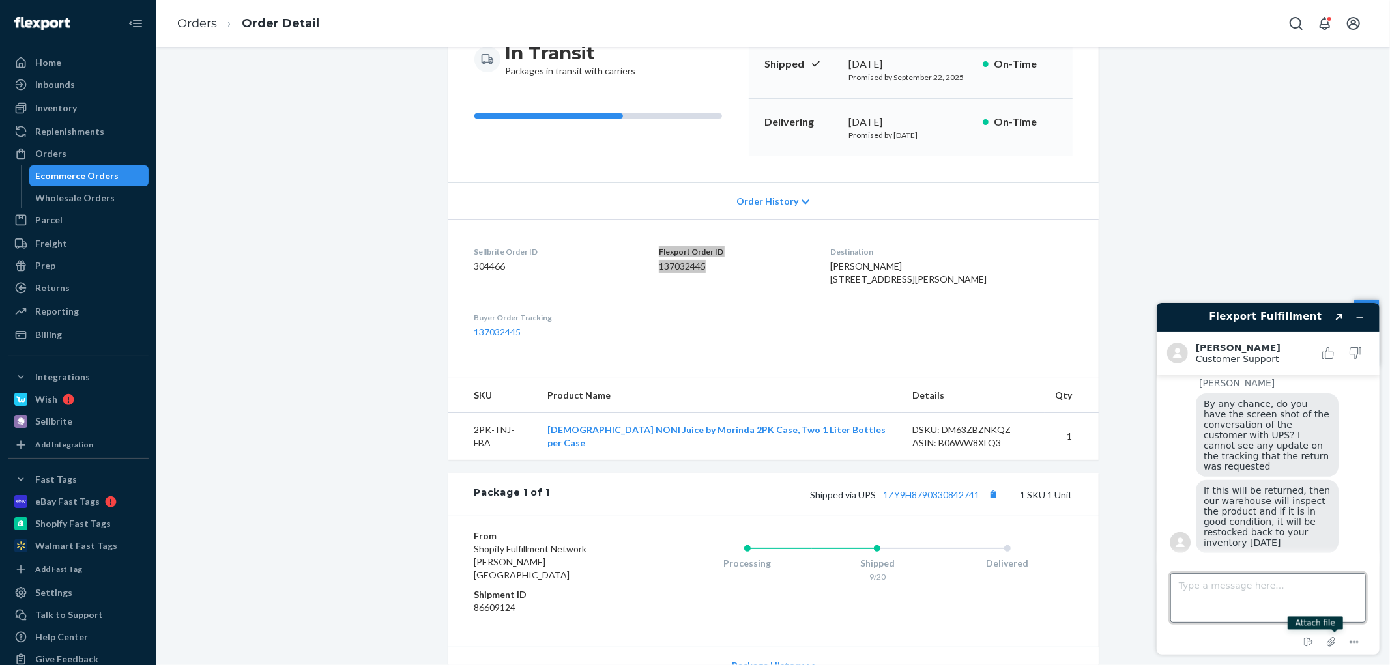
click at [1207, 596] on textarea "Type a message here..." at bounding box center [1266, 598] width 195 height 50
type textarea "Ok, so there is no chance for this order to be re-processed, correct?"
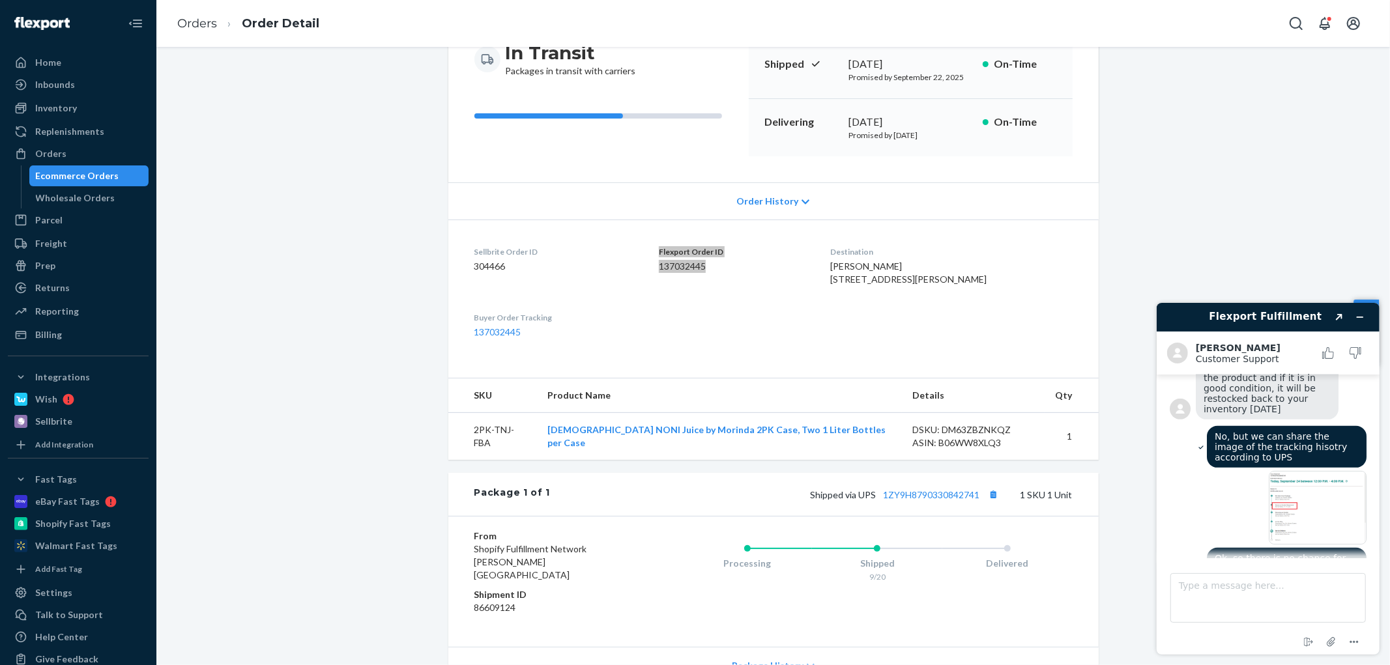
scroll to position [675, 0]
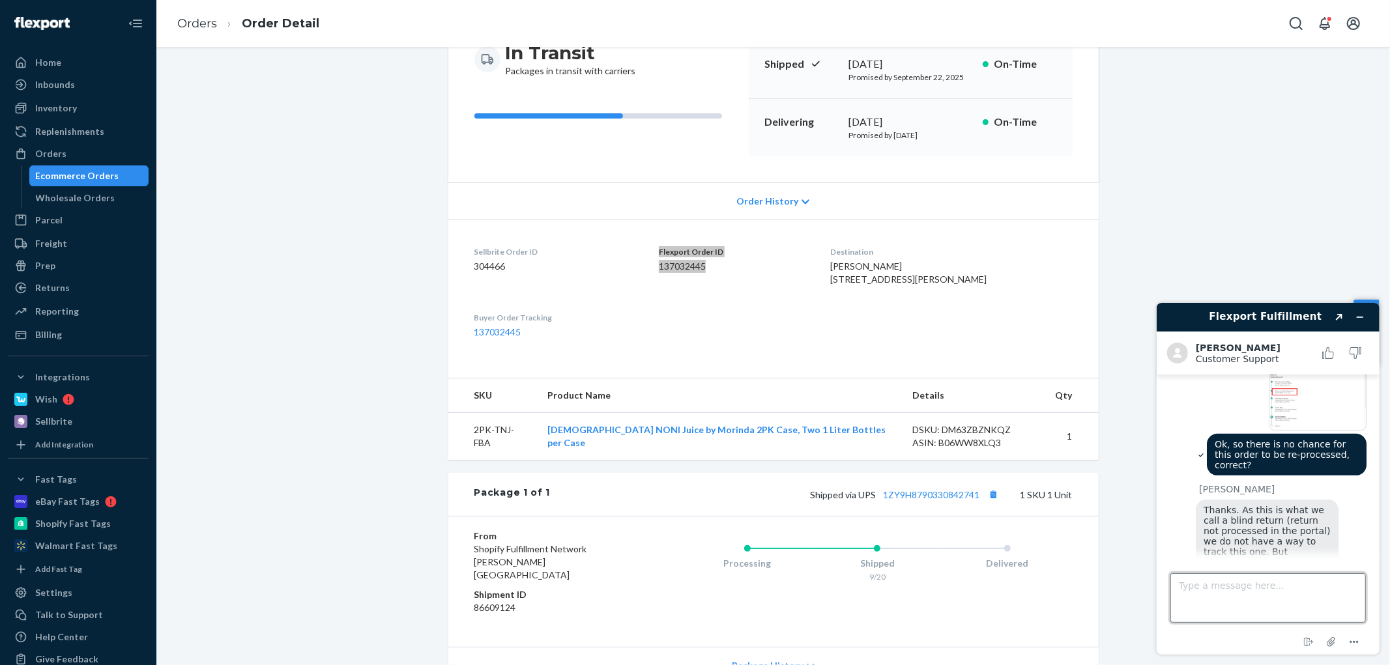
click at [1225, 592] on textarea "Type a message here..." at bounding box center [1266, 598] width 195 height 50
click at [1219, 602] on textarea "Ok, that will do. We'll just process the refund to te customer once it appears …" at bounding box center [1266, 598] width 195 height 50
drag, startPoint x: 1244, startPoint y: 584, endPoint x: 1247, endPoint y: 616, distance: 31.4
click at [1247, 616] on textarea "Ok, that will do. We'll just process the refund to the customer once it appears…" at bounding box center [1266, 598] width 195 height 50
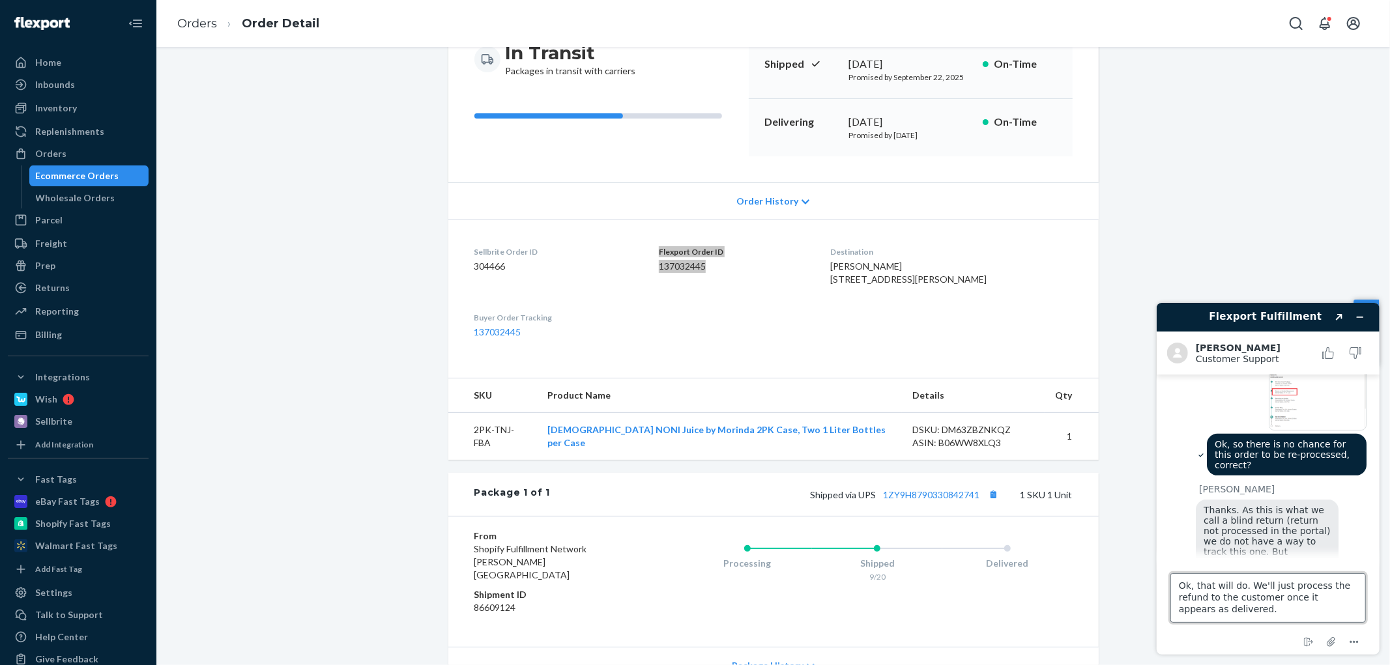
click at [1246, 611] on textarea "Ok, that will do. We'll just process the refund to the customer once it appears…" at bounding box center [1266, 598] width 195 height 50
drag, startPoint x: 1256, startPoint y: 611, endPoint x: 1114, endPoint y: 565, distance: 149.2
click at [1145, 565] on html "Flexport Fulfillment Created with Sketch. [PERSON_NAME] Customer Support Custom…" at bounding box center [1267, 478] width 244 height 373
type textarea "Ok, Thank you."
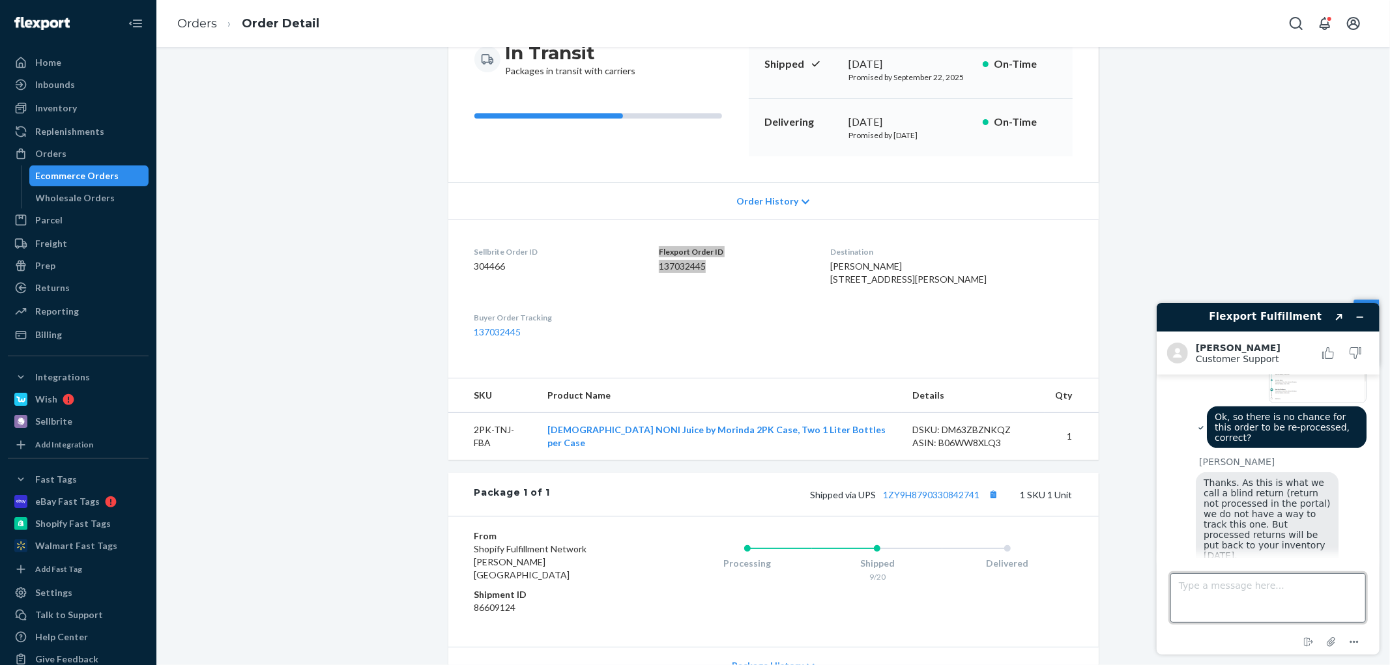
scroll to position [760, 0]
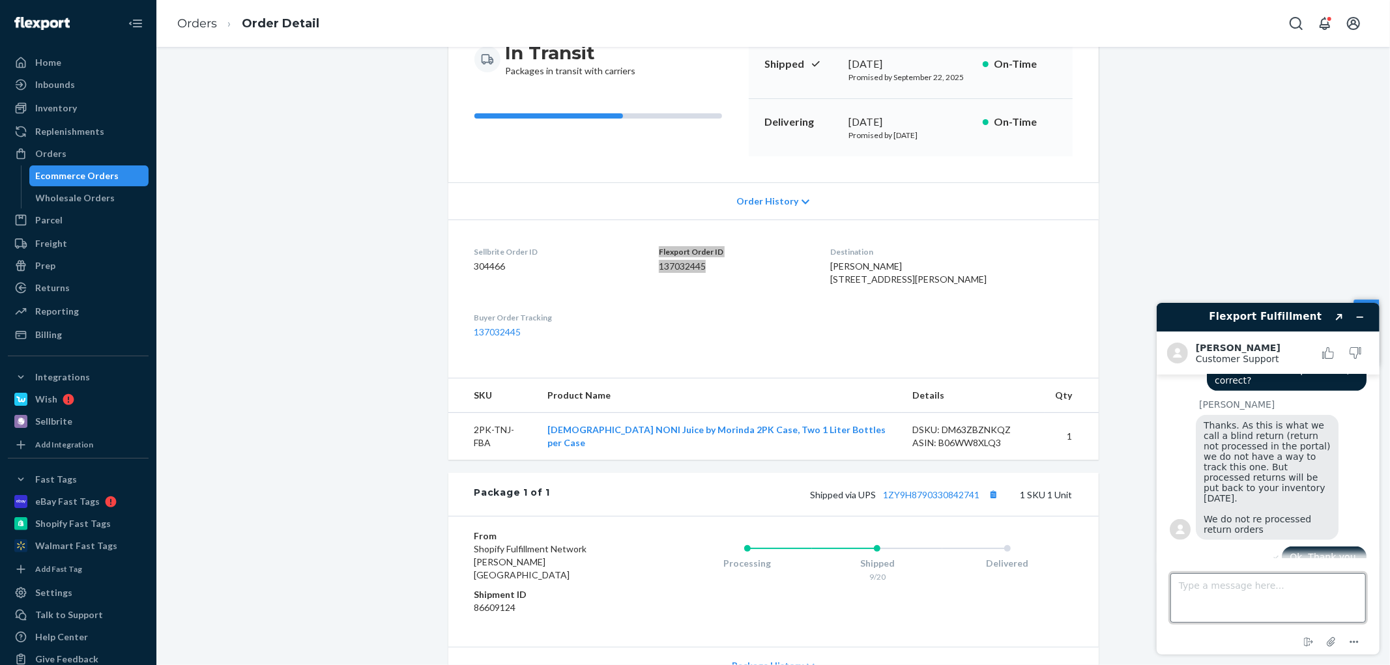
click at [1238, 582] on textarea "Type a message here..." at bounding box center [1266, 598] width 195 height 50
type textarea "No, that would be all for now. Thanks again."
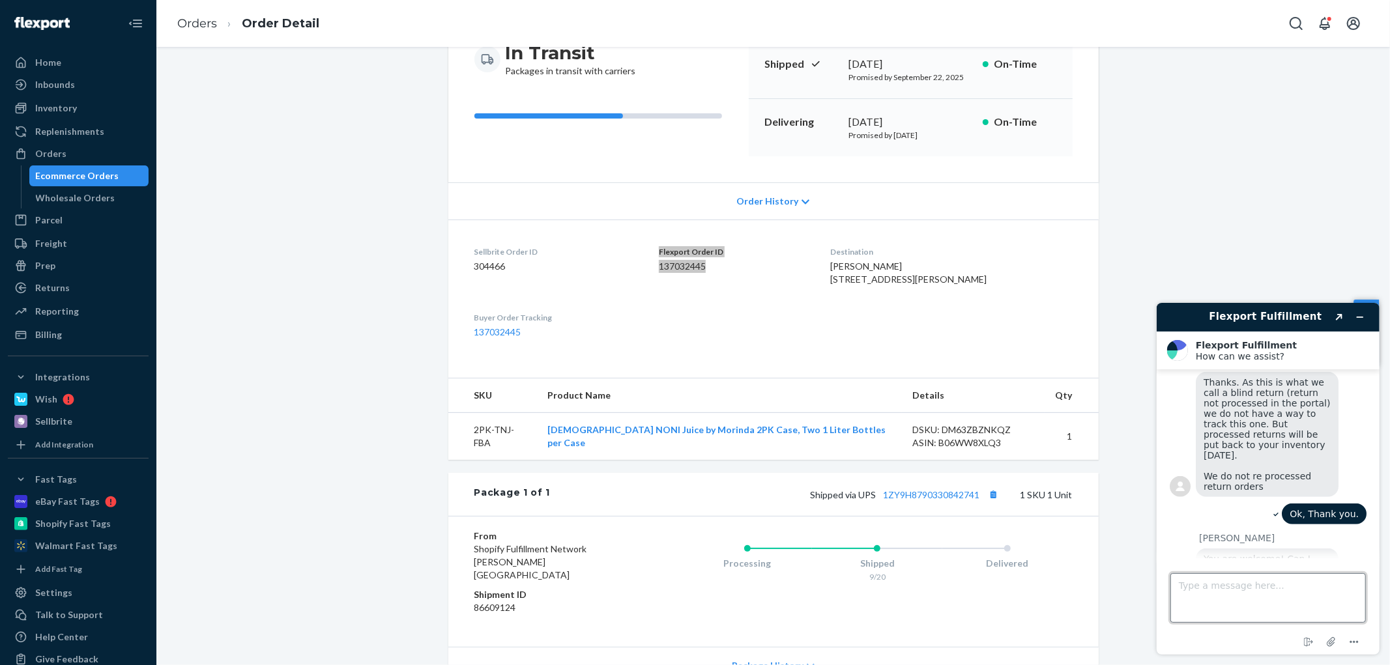
scroll to position [929, 0]
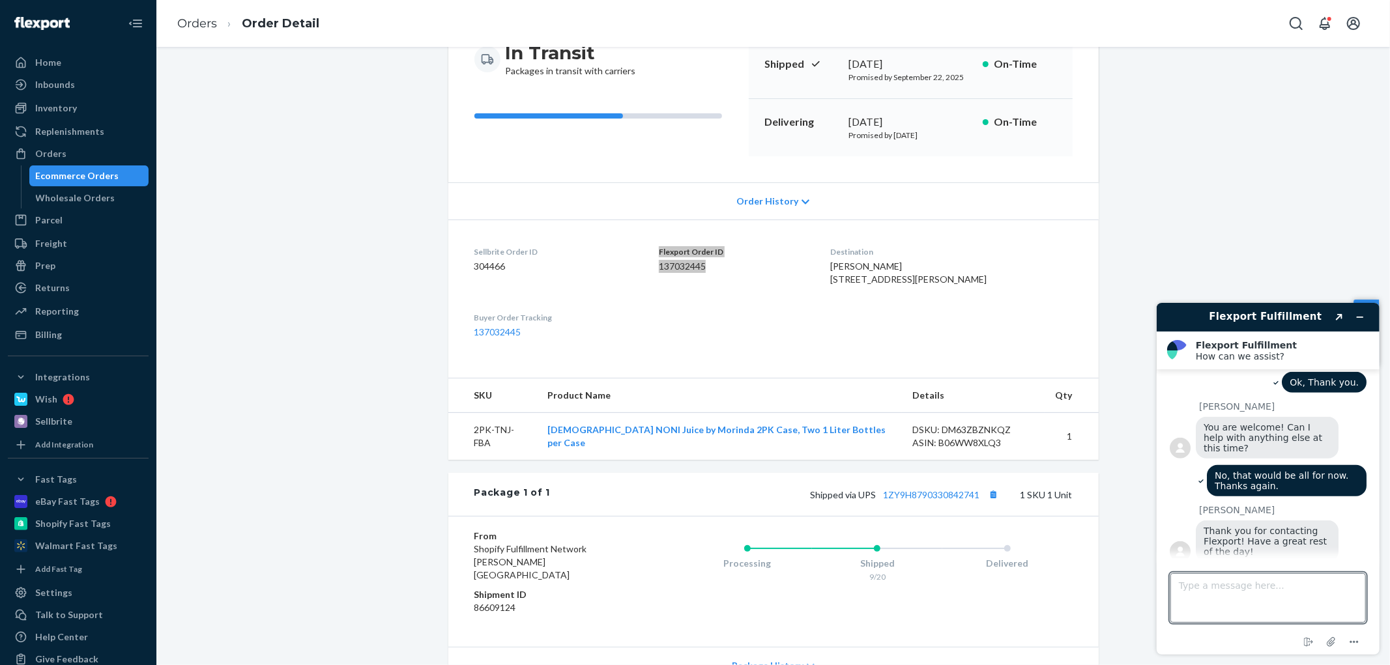
click at [1256, 585] on button "Rate this chat" at bounding box center [1267, 597] width 84 height 25
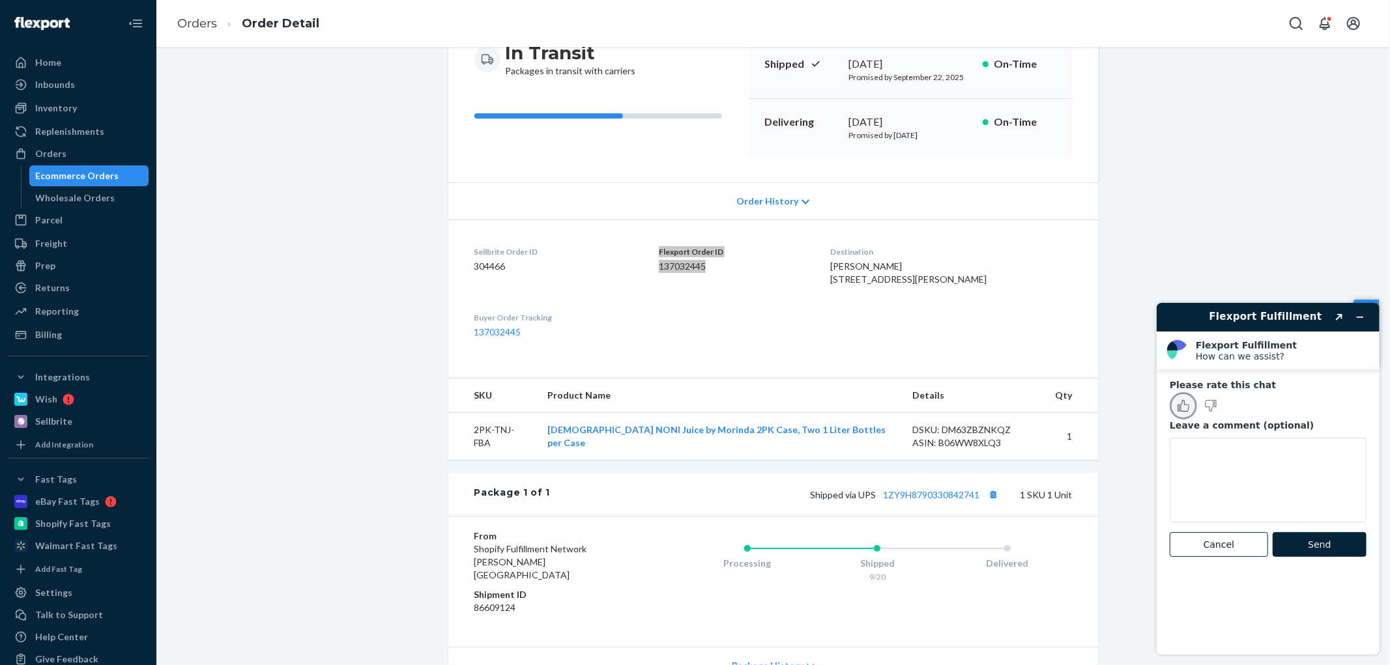
click at [1180, 402] on icon "Rate this chat as good" at bounding box center [1183, 405] width 12 height 12
click at [1332, 538] on button "Send" at bounding box center [1319, 544] width 94 height 25
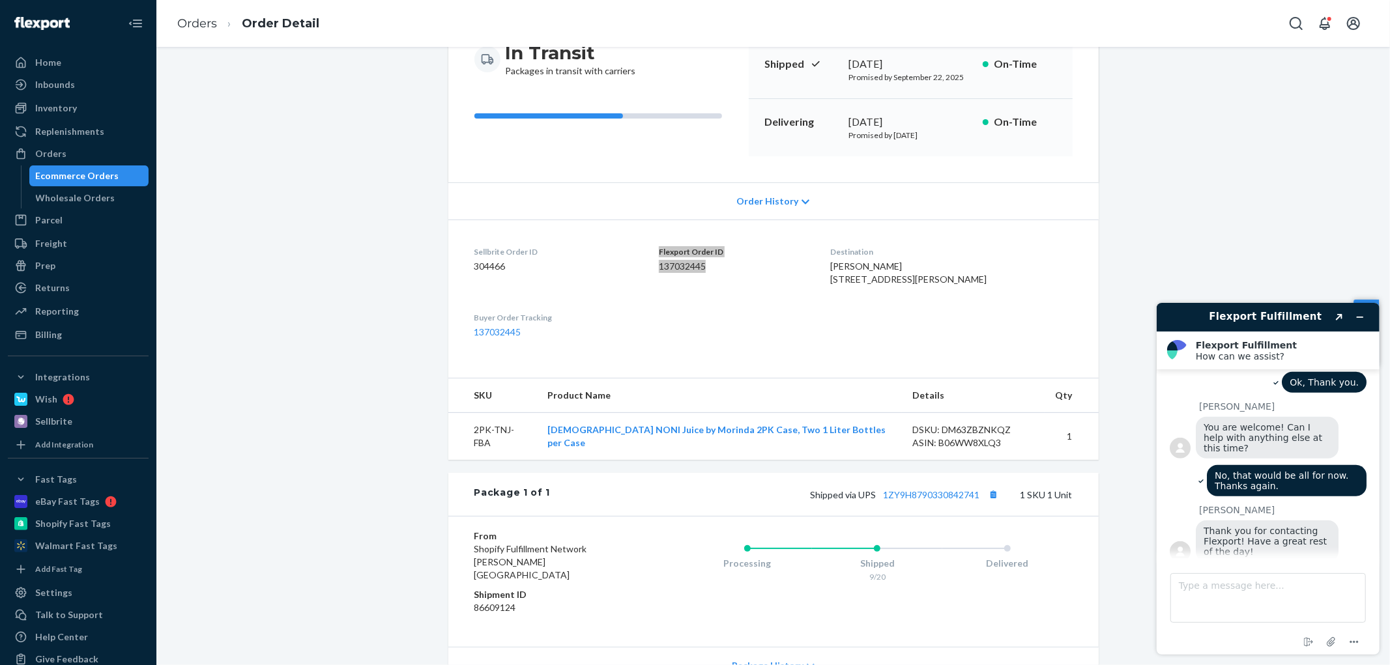
scroll to position [898, 0]
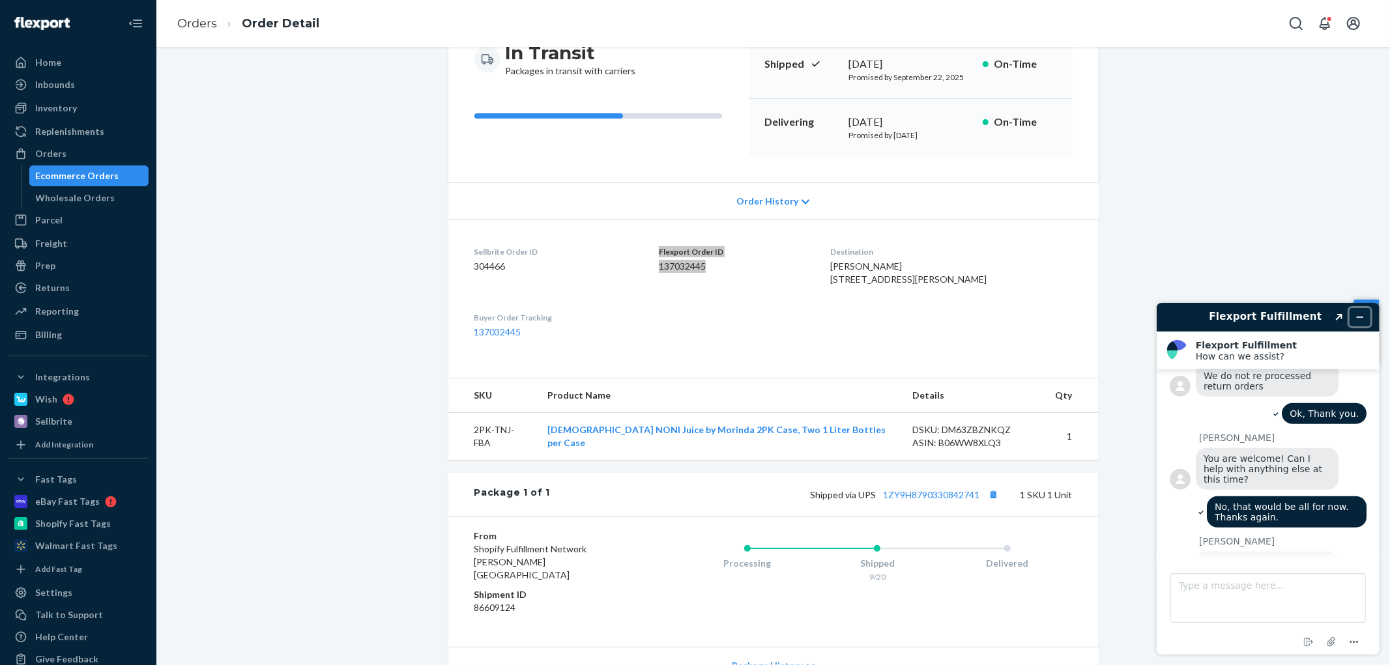
click at [1362, 314] on icon "Minimize widget" at bounding box center [1358, 316] width 9 height 9
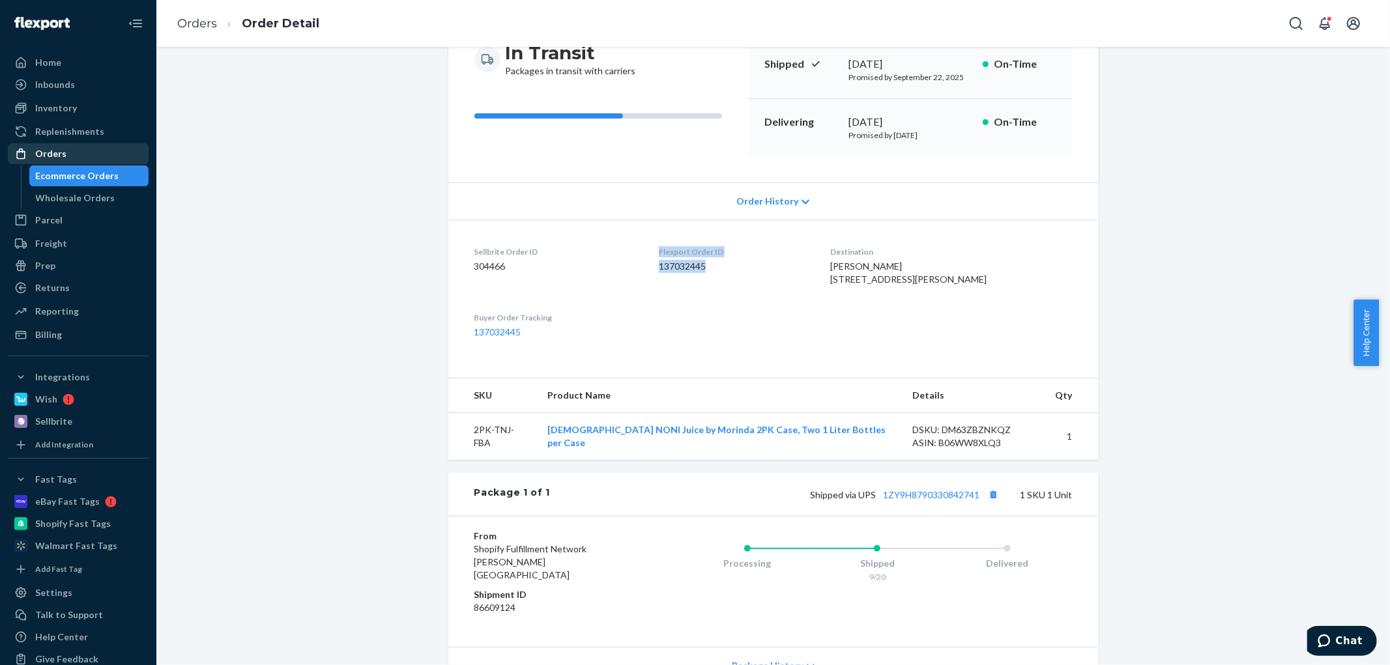
click at [37, 149] on div "Orders" at bounding box center [50, 153] width 31 height 13
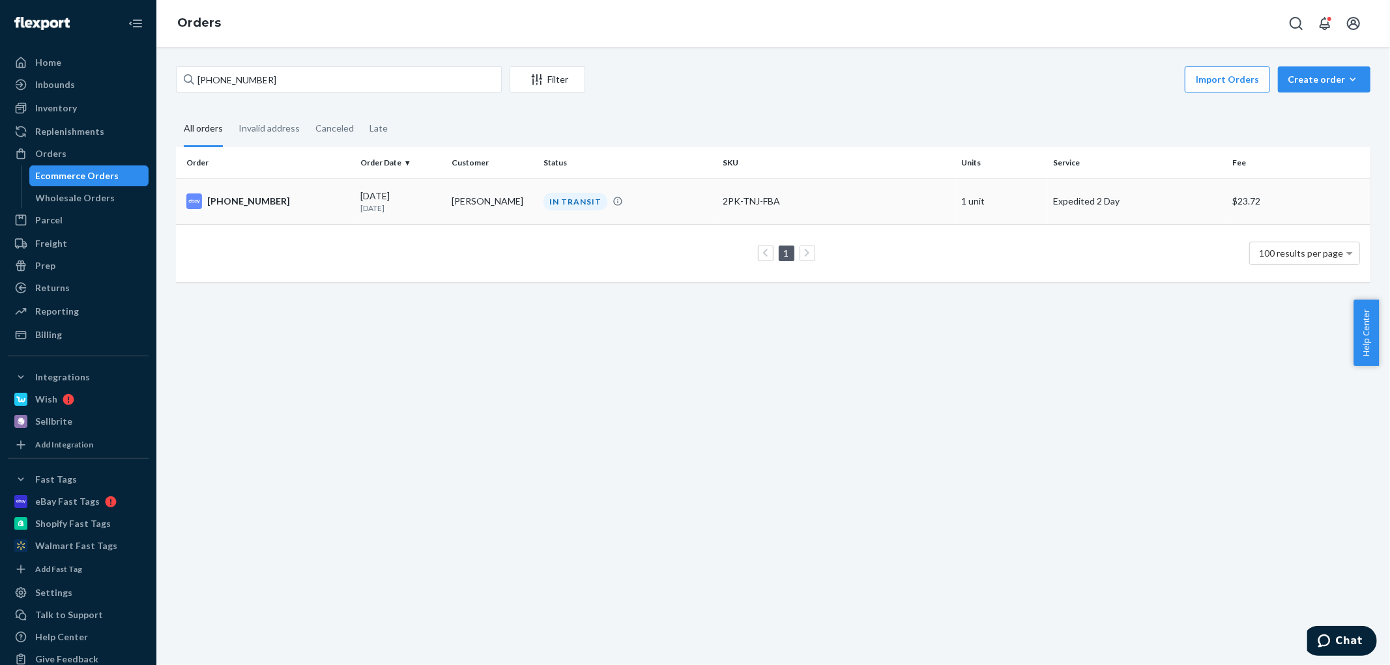
click at [307, 222] on td "[PHONE_NUMBER]" at bounding box center [265, 202] width 179 height 46
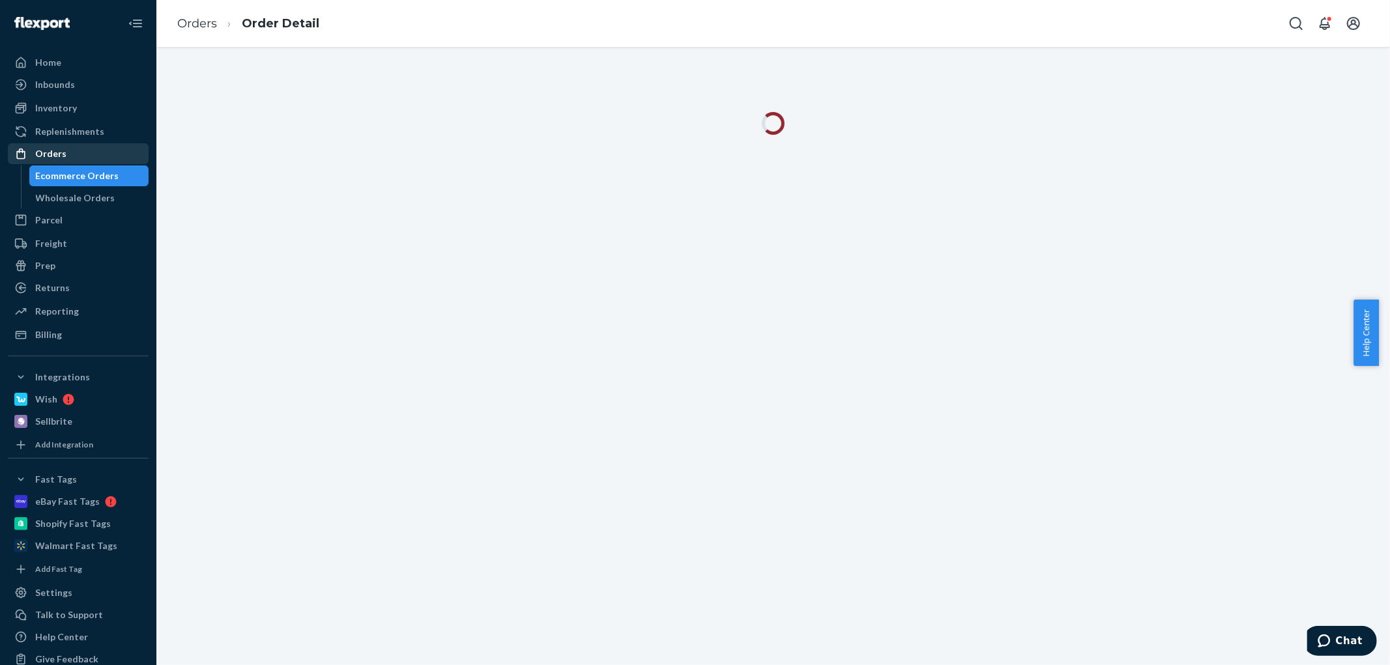
click at [106, 150] on div "Orders" at bounding box center [78, 154] width 138 height 18
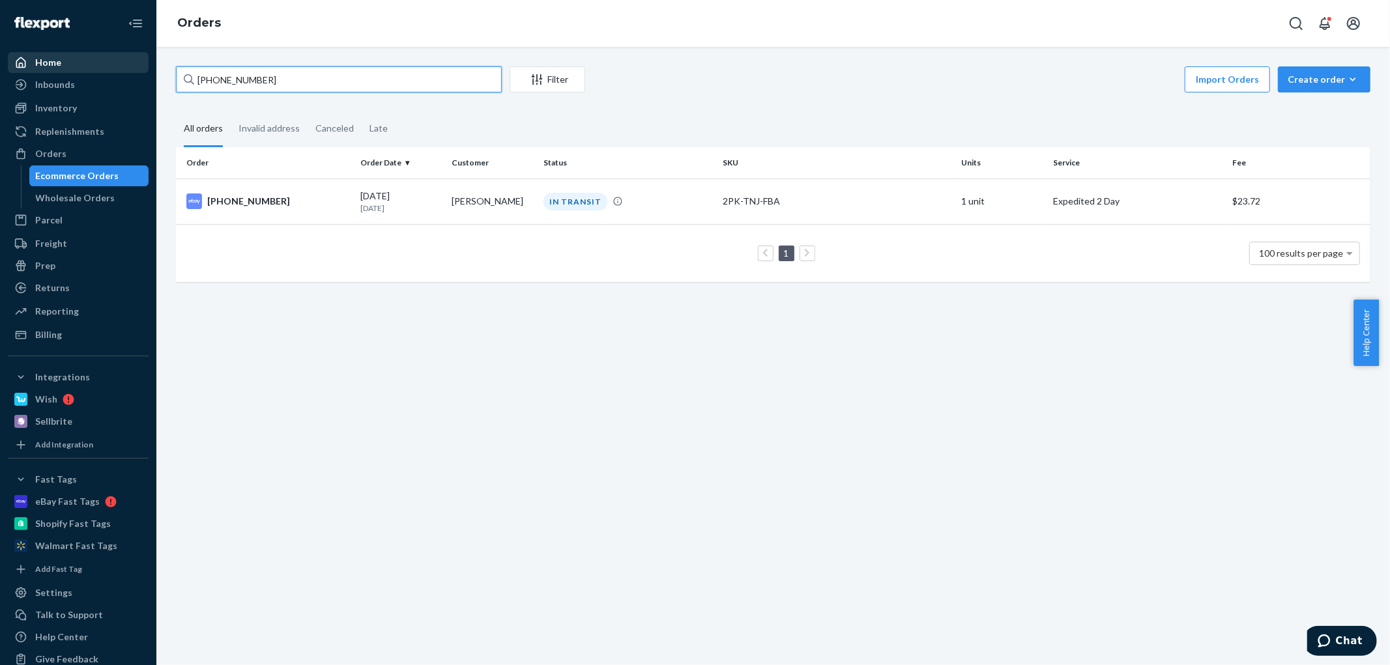
drag, startPoint x: 279, startPoint y: 79, endPoint x: 77, endPoint y: 72, distance: 202.1
click at [77, 72] on div "Home Inbounds Shipping Plans Problems Inventory Products Replenishments Orders …" at bounding box center [695, 332] width 1390 height 665
